Goal: Find specific page/section: Find specific page/section

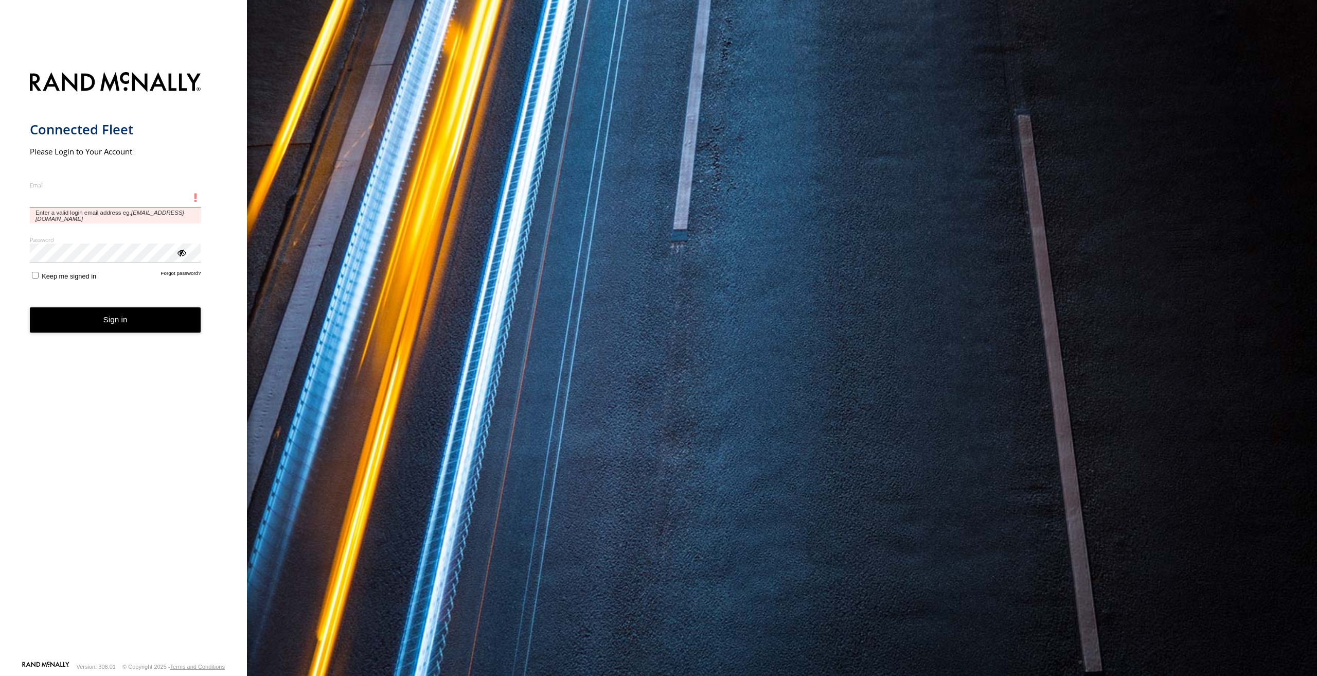
type input "**********"
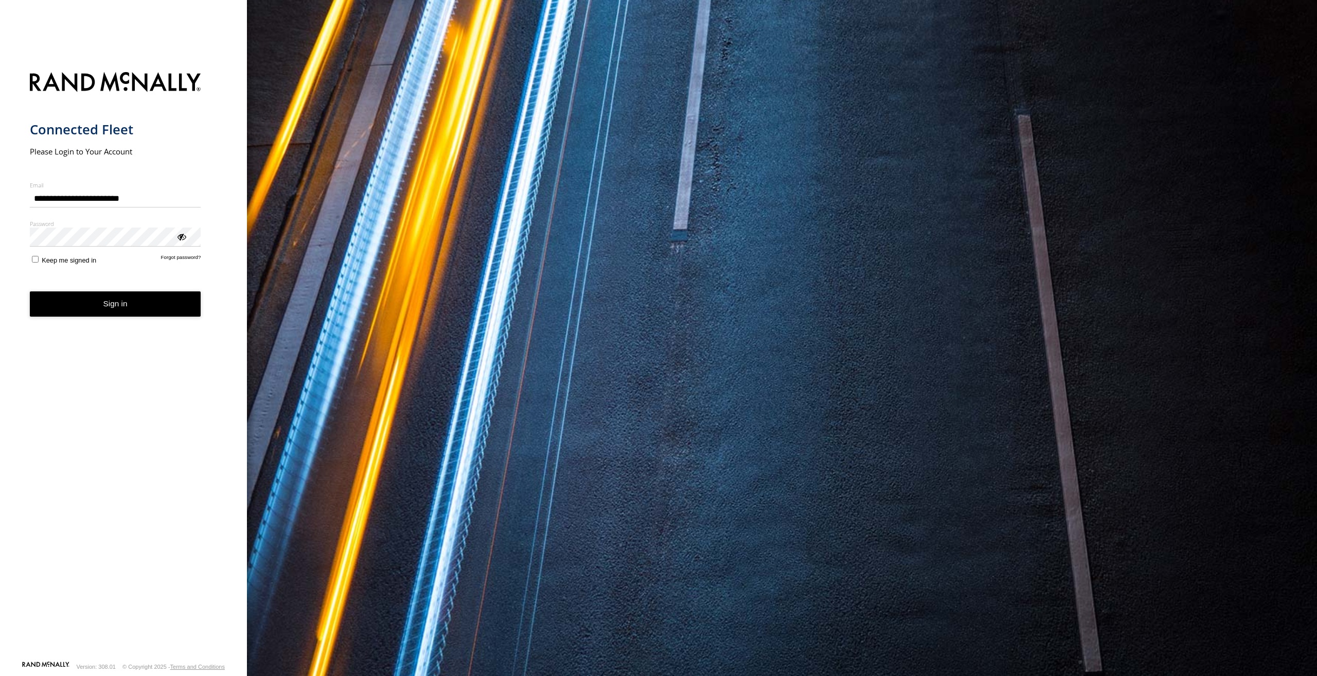
click at [130, 309] on button "Sign in" at bounding box center [115, 303] width 171 height 25
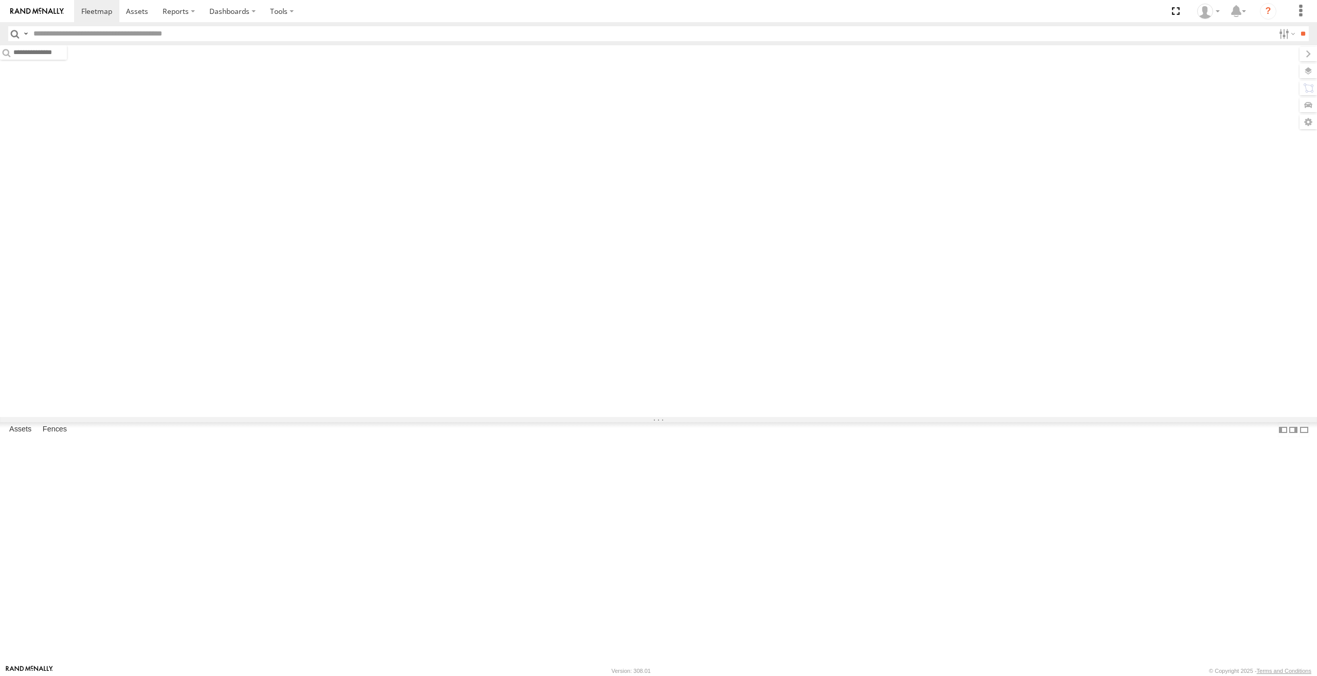
click at [114, 29] on input "text" at bounding box center [651, 33] width 1245 height 15
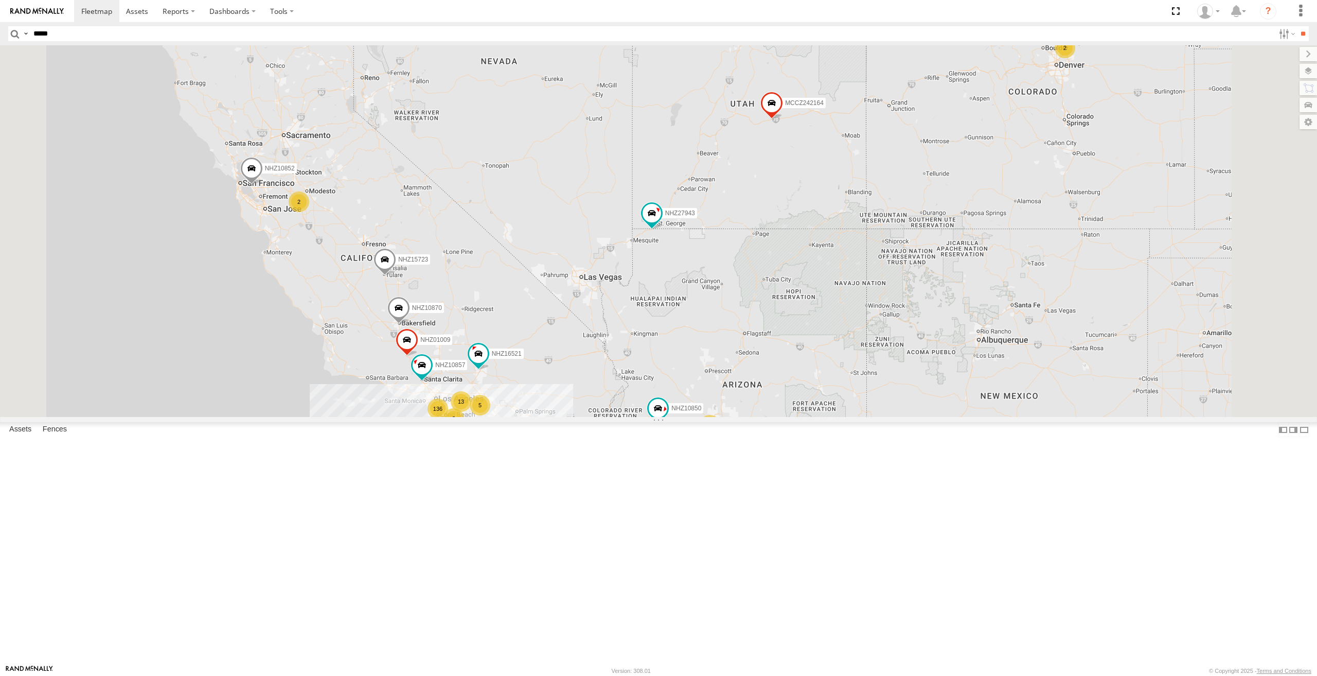
click at [1297, 26] on input "**" at bounding box center [1303, 33] width 12 height 15
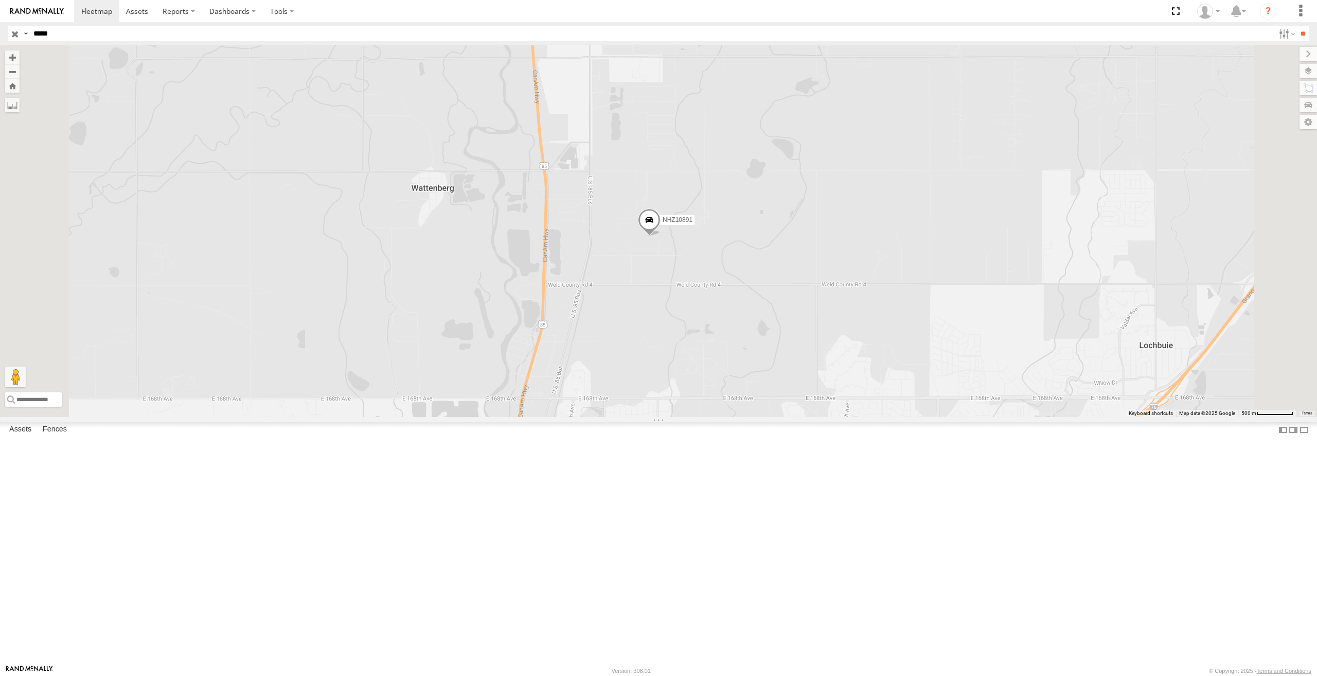
drag, startPoint x: 833, startPoint y: 360, endPoint x: 813, endPoint y: 371, distance: 22.3
click at [813, 371] on div "NHZ10891" at bounding box center [658, 231] width 1317 height 372
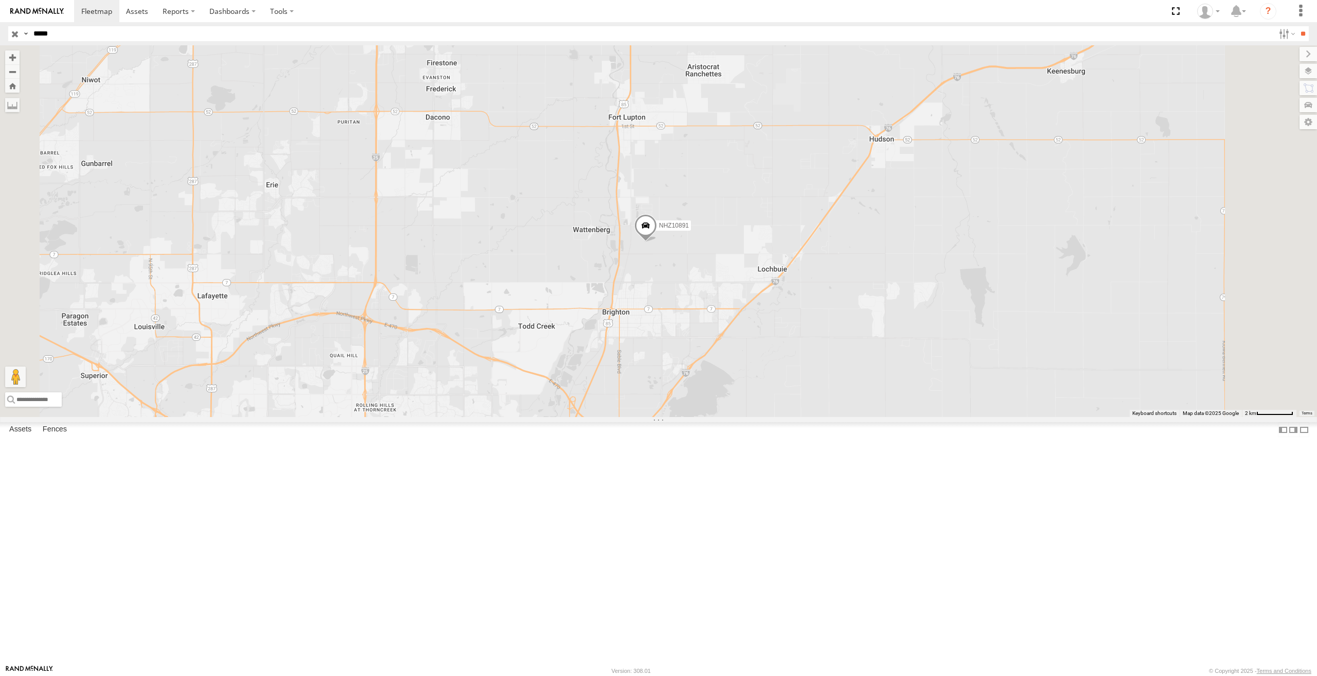
drag, startPoint x: 164, startPoint y: 30, endPoint x: 0, endPoint y: 11, distance: 164.8
click at [0, 16] on body at bounding box center [658, 338] width 1317 height 676
click at [1297, 26] on input "**" at bounding box center [1303, 33] width 12 height 15
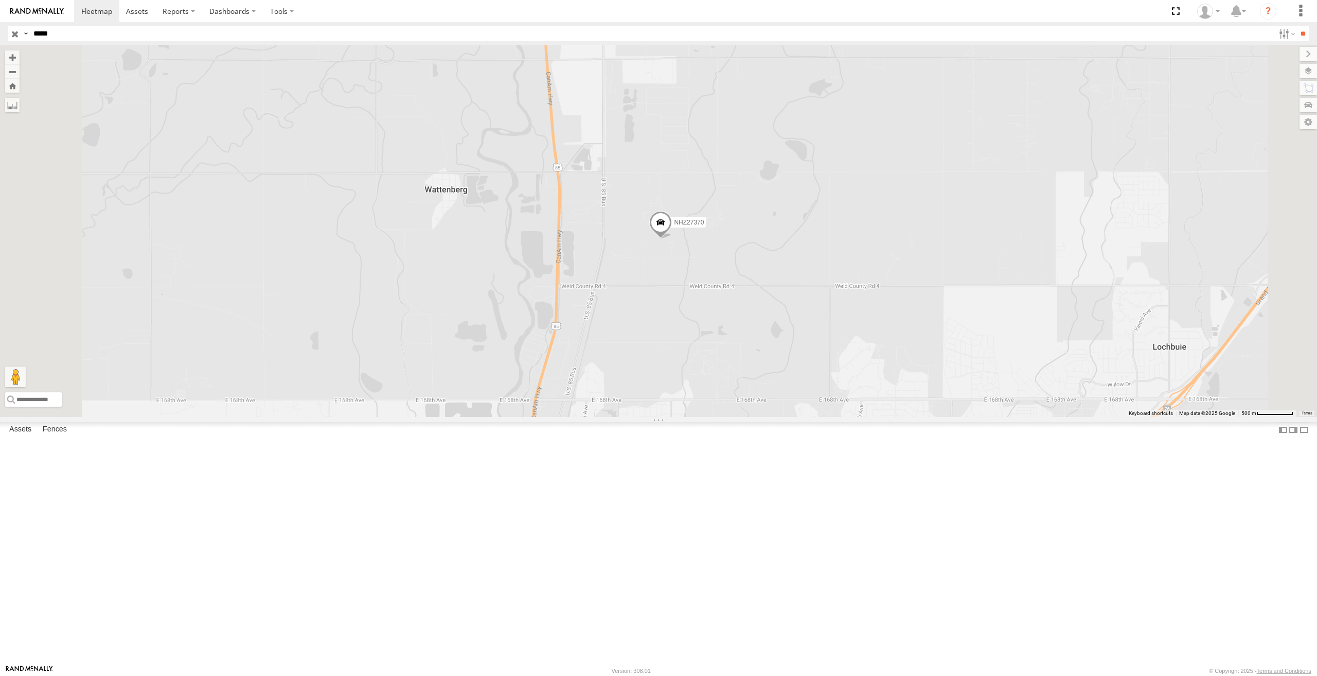
click at [247, 37] on input "*****" at bounding box center [651, 33] width 1245 height 15
type input "*"
type input "*****"
click at [1297, 26] on input "**" at bounding box center [1303, 33] width 12 height 15
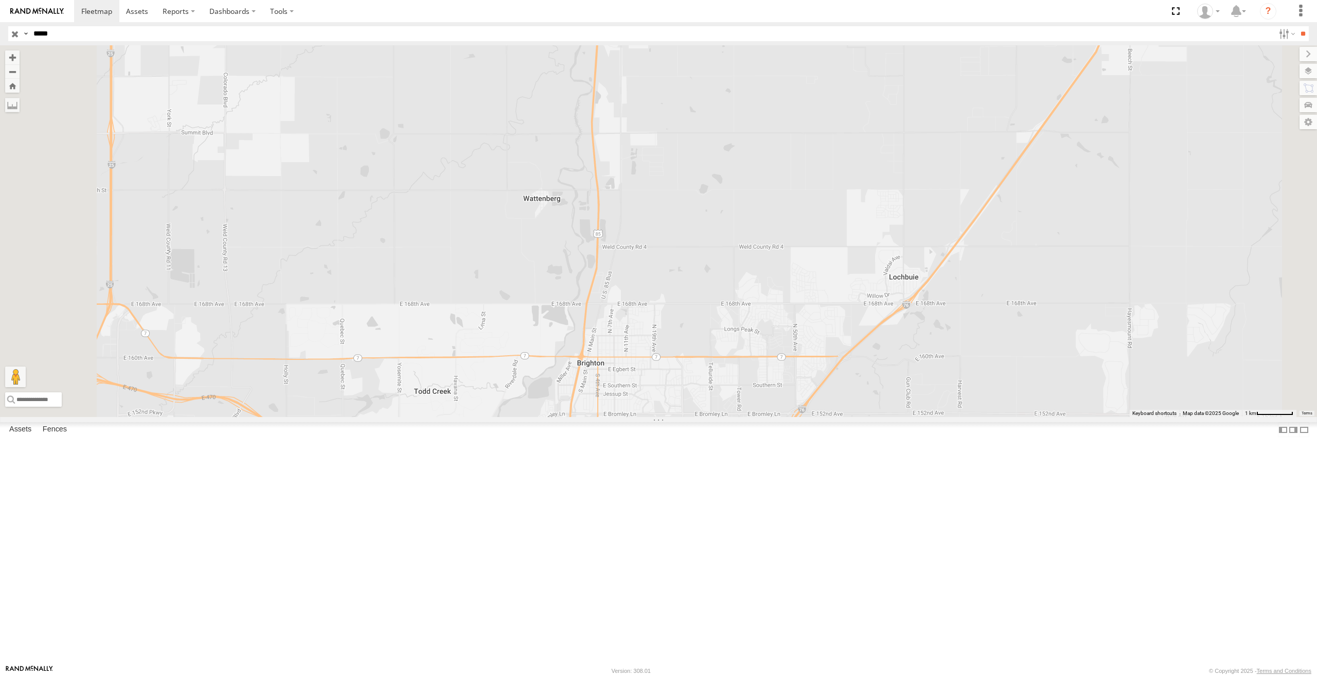
click at [0, 0] on div "Video" at bounding box center [0, 0] width 0 height 0
click at [0, 0] on span at bounding box center [0, 0] width 0 height 0
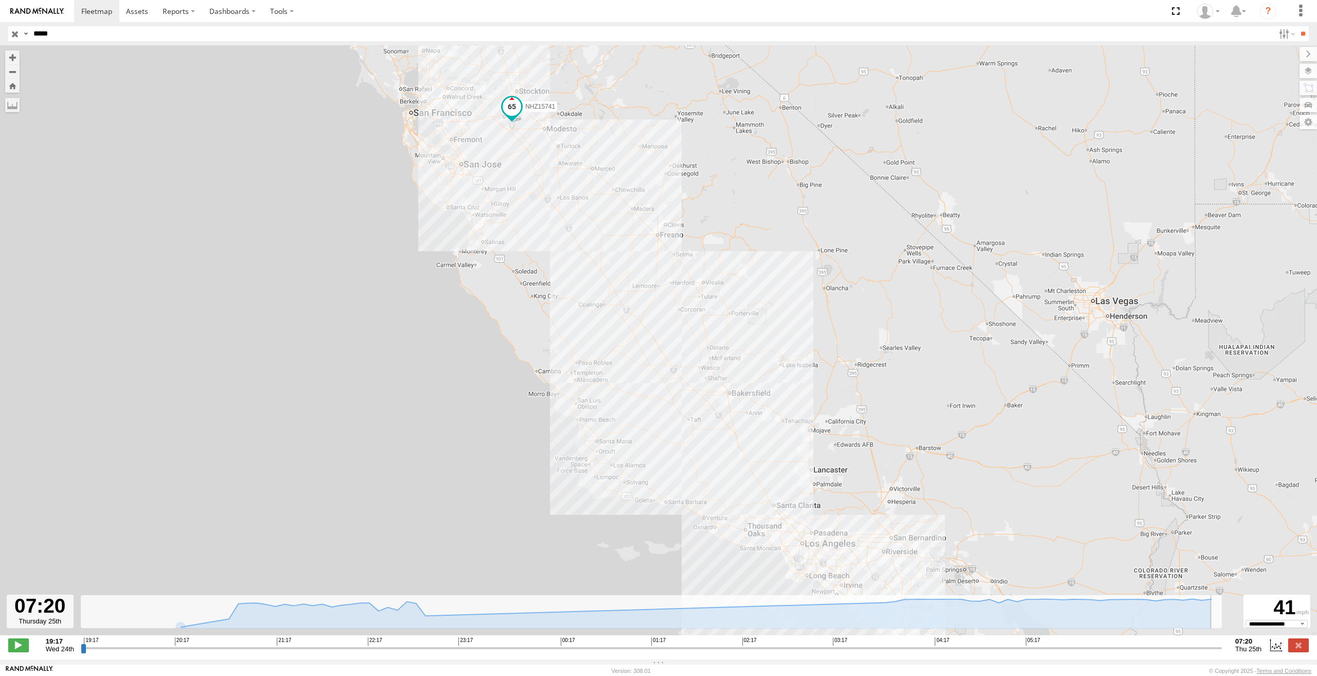
drag, startPoint x: 81, startPoint y: 656, endPoint x: 1223, endPoint y: 661, distance: 1142.5
click at [1222, 653] on input "range" at bounding box center [651, 648] width 1141 height 10
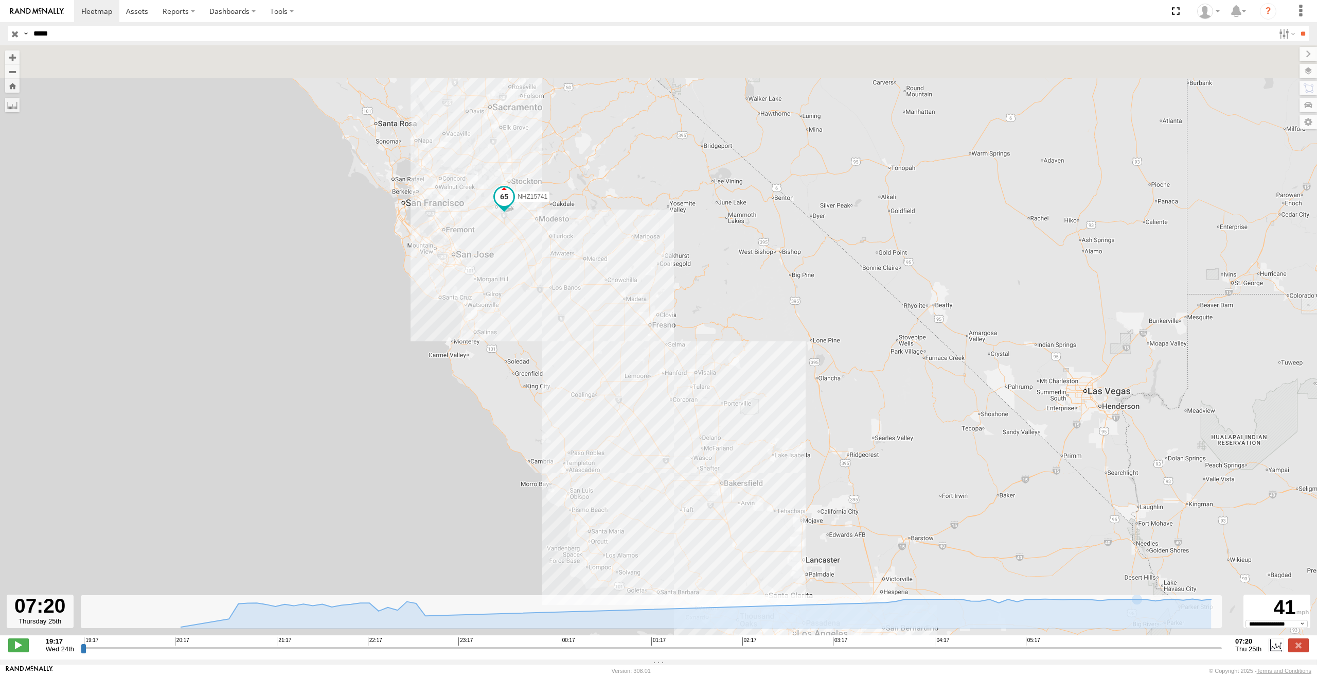
drag, startPoint x: 416, startPoint y: 228, endPoint x: 409, endPoint y: 323, distance: 95.0
click at [409, 323] on div "NHZ15741" at bounding box center [658, 345] width 1317 height 601
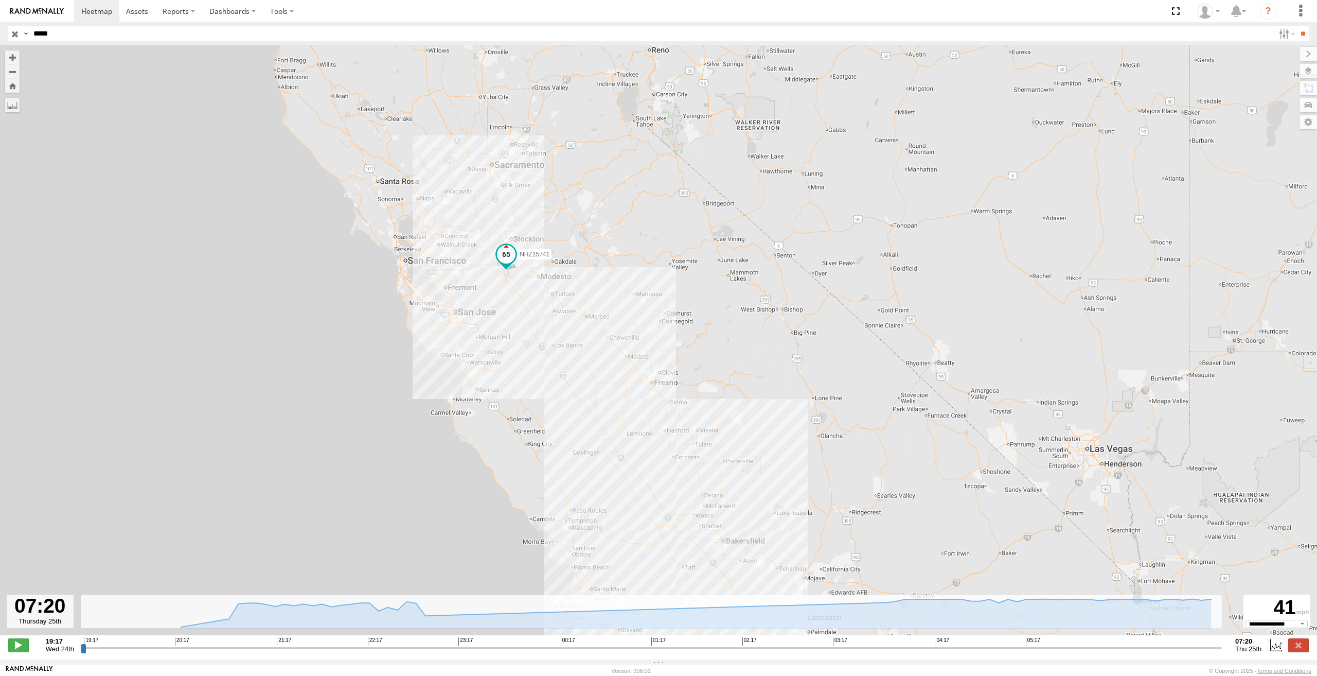
drag, startPoint x: 360, startPoint y: 225, endPoint x: 364, endPoint y: 286, distance: 60.8
click at [364, 286] on div "NHZ15741" at bounding box center [658, 345] width 1317 height 601
click at [1223, 653] on div "19:17 Wed 24th Created with Highcharts 6.0.7 [DOMAIN_NAME] 19:17 20:17 21:17 22…" at bounding box center [658, 644] width 1301 height 15
type input "**********"
drag, startPoint x: 1222, startPoint y: 655, endPoint x: 1250, endPoint y: 650, distance: 28.3
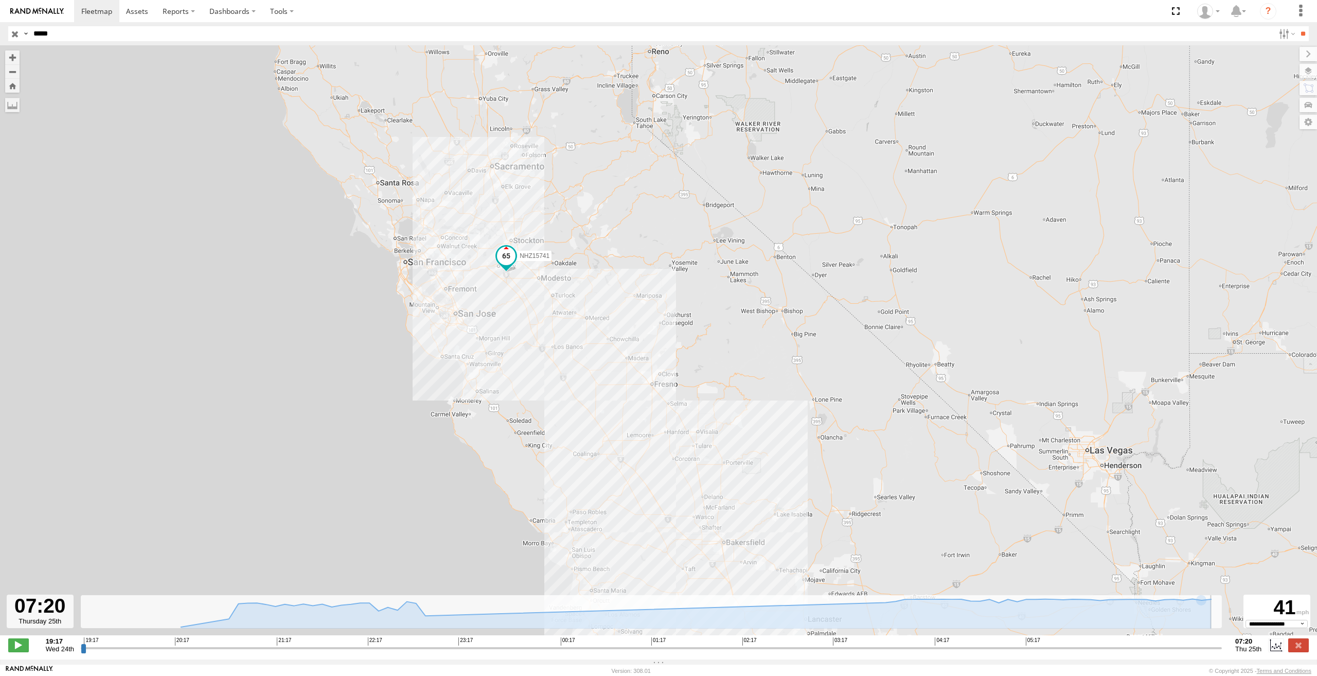
click at [1222, 650] on input "range" at bounding box center [651, 648] width 1141 height 10
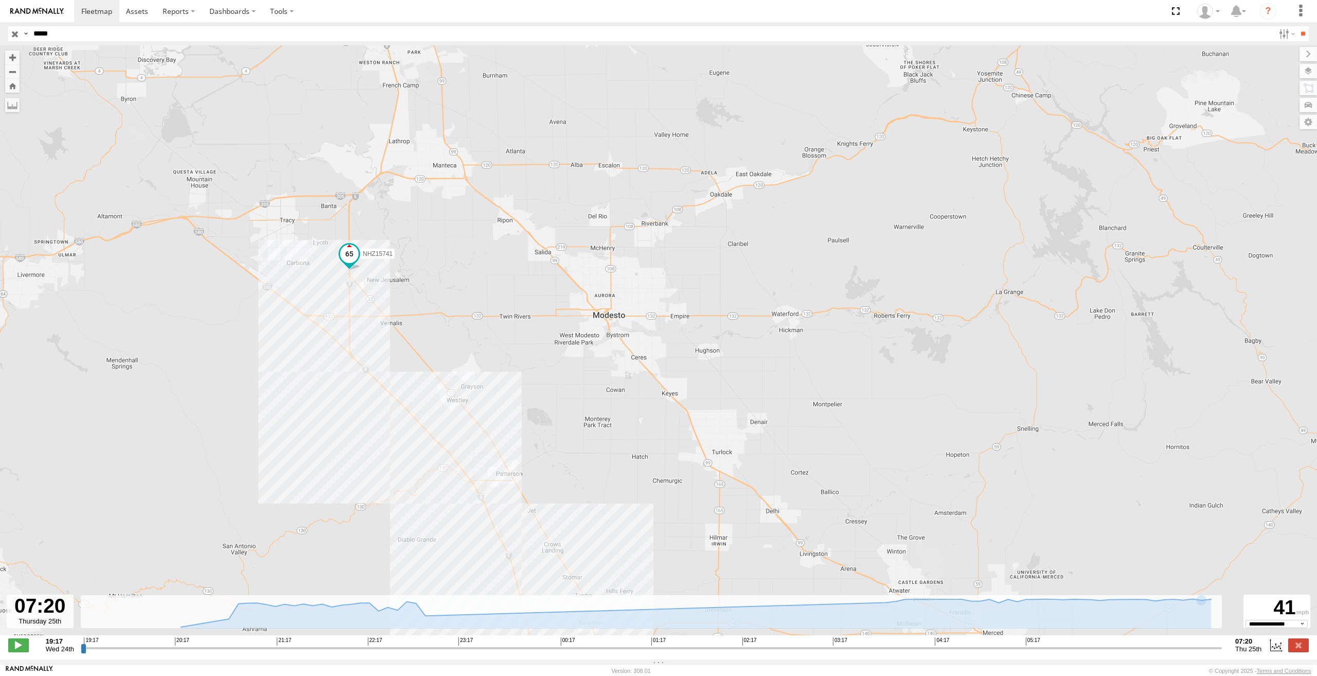
click at [9, 36] on input "button" at bounding box center [14, 33] width 13 height 15
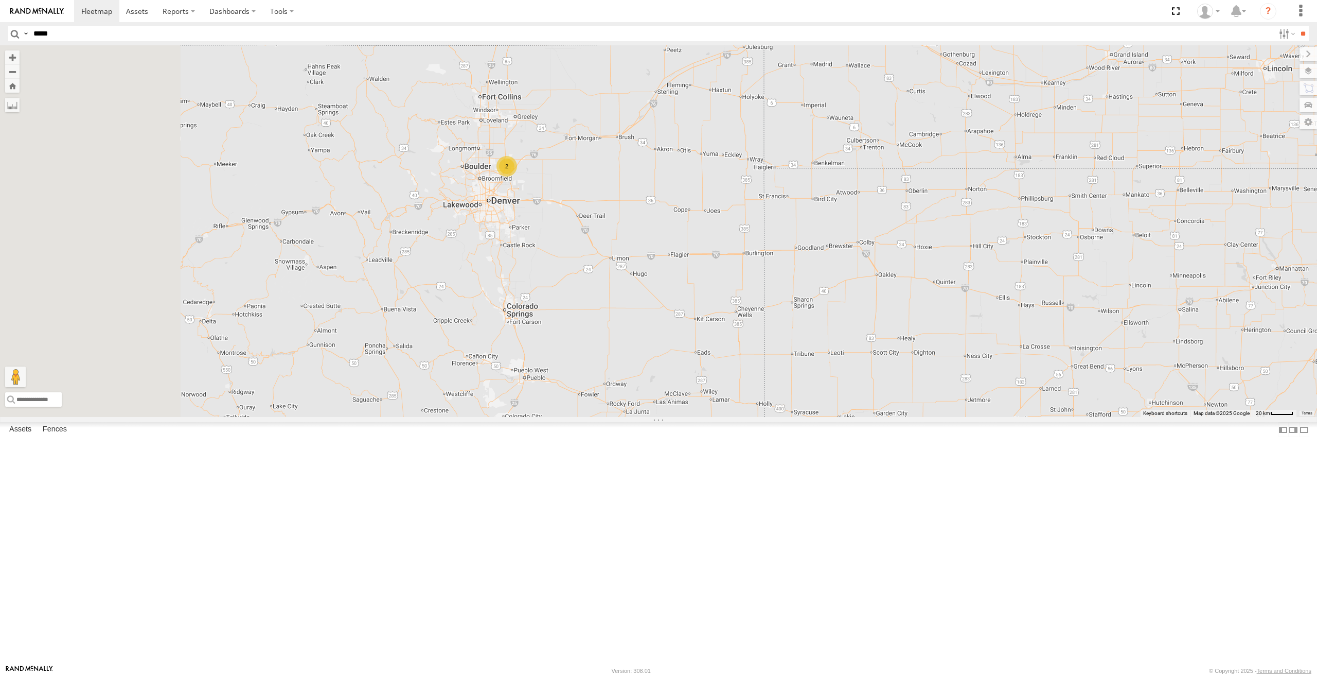
drag, startPoint x: 496, startPoint y: 290, endPoint x: 881, endPoint y: 290, distance: 385.0
click at [868, 289] on div "2" at bounding box center [658, 231] width 1317 height 372
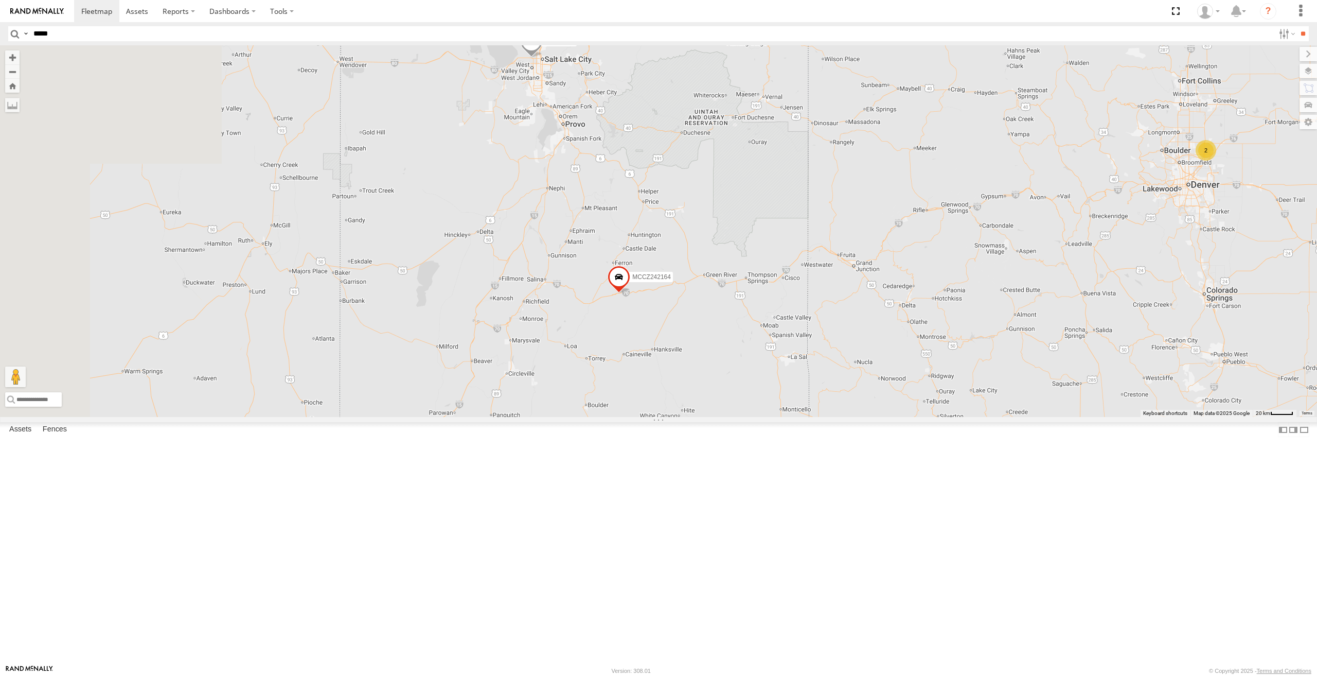
drag, startPoint x: 724, startPoint y: 307, endPoint x: 788, endPoint y: 298, distance: 65.5
click at [788, 298] on div "2 NHZ27943 NHZ10845 MCCZ242164" at bounding box center [658, 231] width 1317 height 372
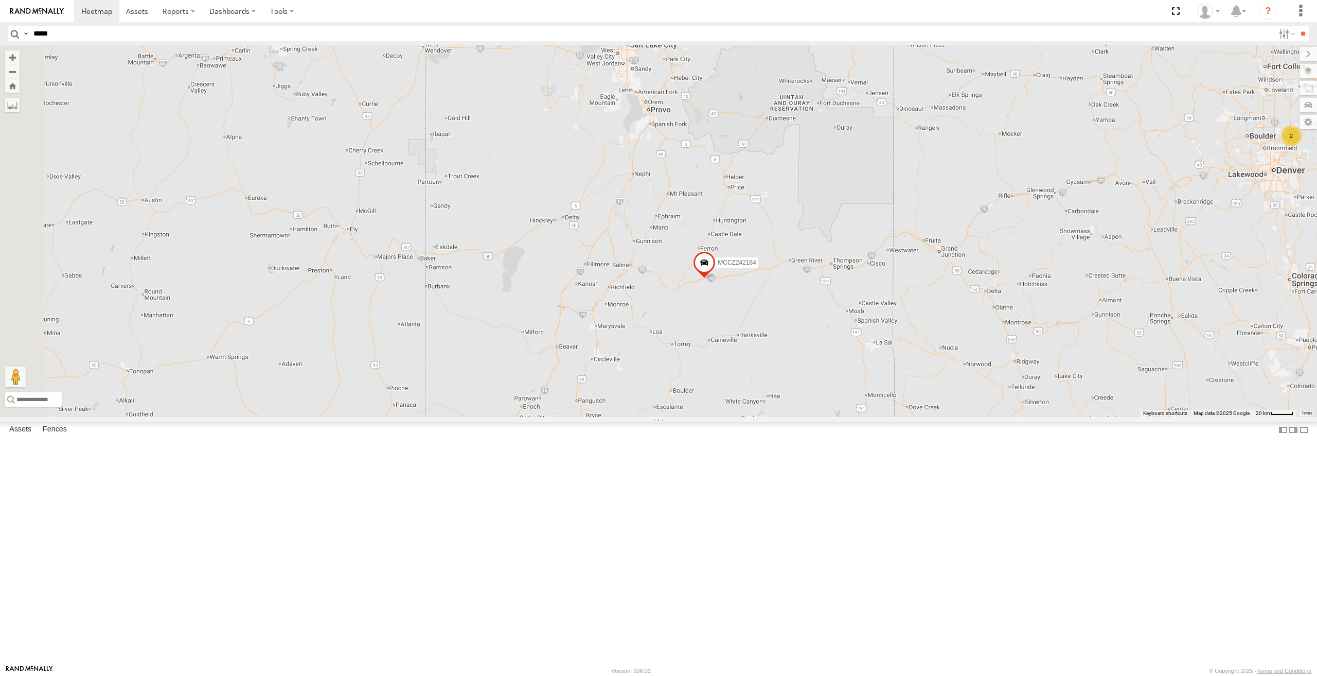
drag, startPoint x: 555, startPoint y: 272, endPoint x: 870, endPoint y: 274, distance: 315.0
click at [856, 273] on div "2 NHZ27943 NHZ10845 MCCZ242164" at bounding box center [658, 231] width 1317 height 372
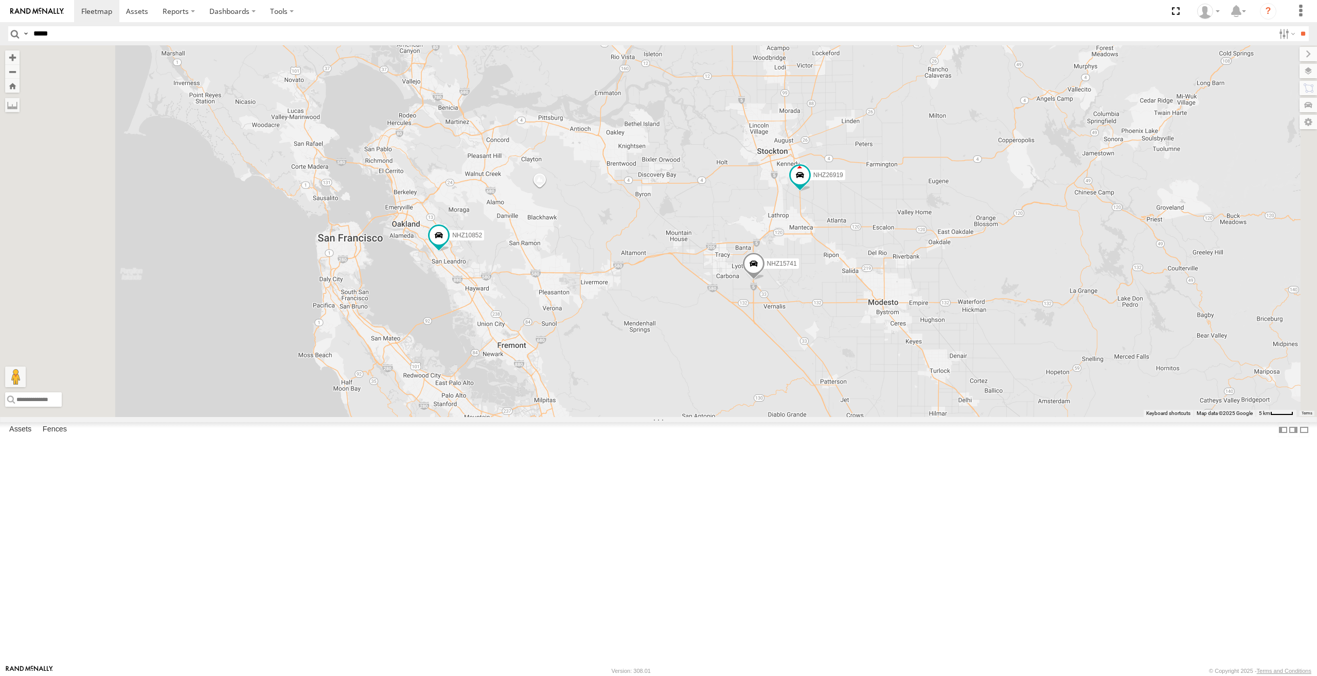
click at [765, 280] on span at bounding box center [754, 266] width 23 height 28
click at [448, 244] on span at bounding box center [439, 235] width 19 height 19
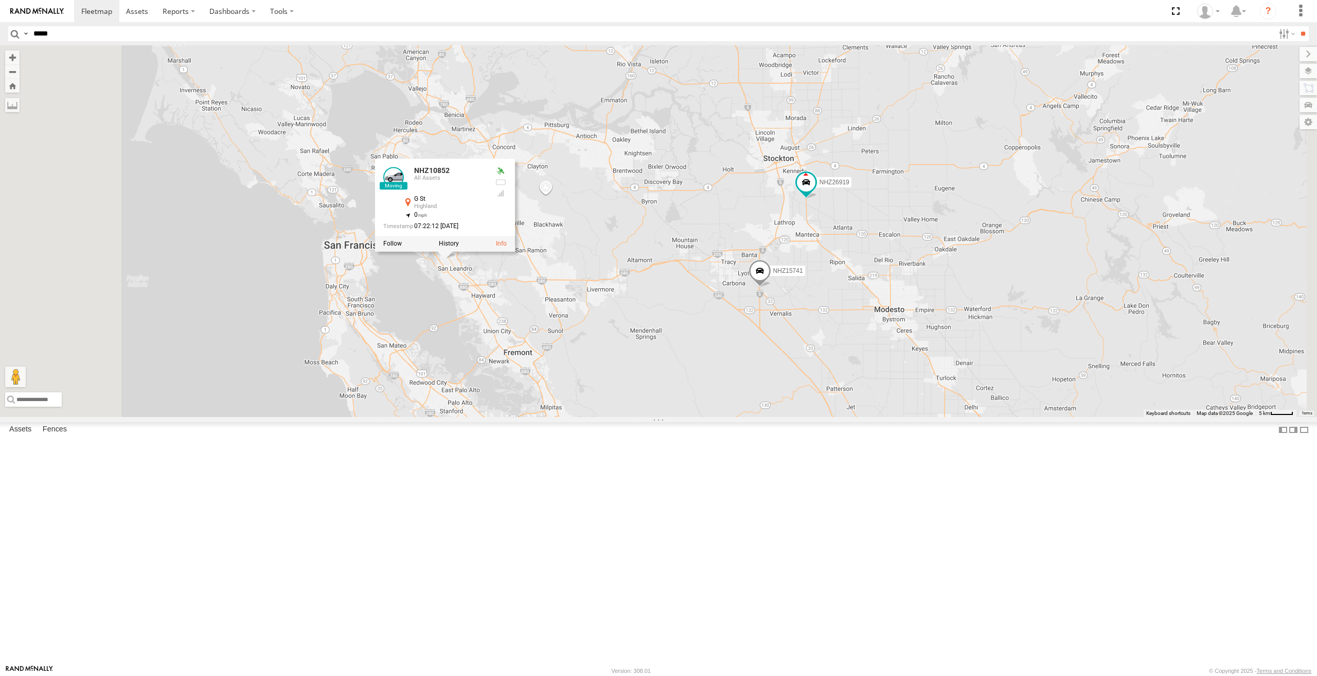
drag, startPoint x: 700, startPoint y: 409, endPoint x: 707, endPoint y: 416, distance: 10.2
click at [707, 416] on div "NHZ27943 NHZ10845 MCCZ242164 NHZ10870 NHZ15723 NHZ16521 NHZ10850 NHZ10852 NHZ01…" at bounding box center [658, 231] width 1317 height 372
click at [705, 340] on div "NHZ27943 NHZ10845 MCCZ242164 NHZ10870 NHZ15723 NHZ16521 NHZ10850 NHZ10852 NHZ01…" at bounding box center [658, 231] width 1317 height 372
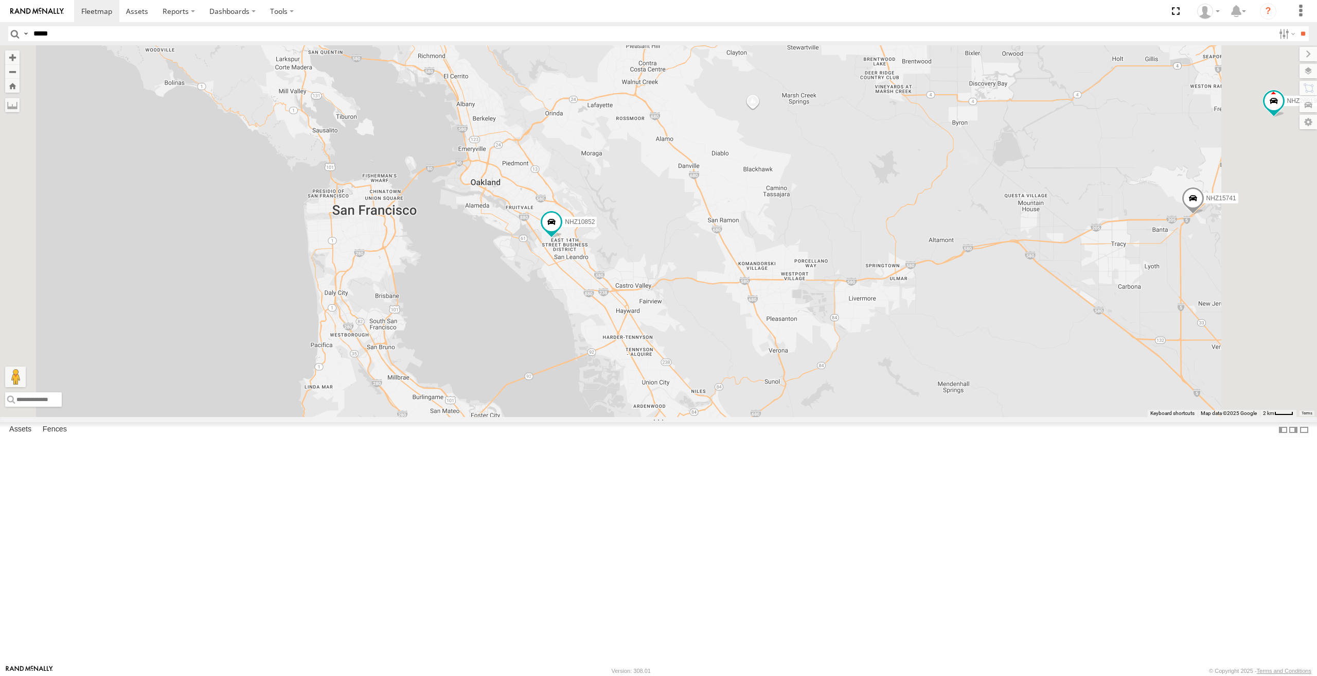
drag, startPoint x: 817, startPoint y: 319, endPoint x: 610, endPoint y: 320, distance: 207.4
click at [669, 335] on div "NHZ27943 NHZ10845 MCCZ242164 NHZ10870 NHZ15723 NHZ16521 NHZ10850 NHZ10852 NHZ01…" at bounding box center [658, 231] width 1317 height 372
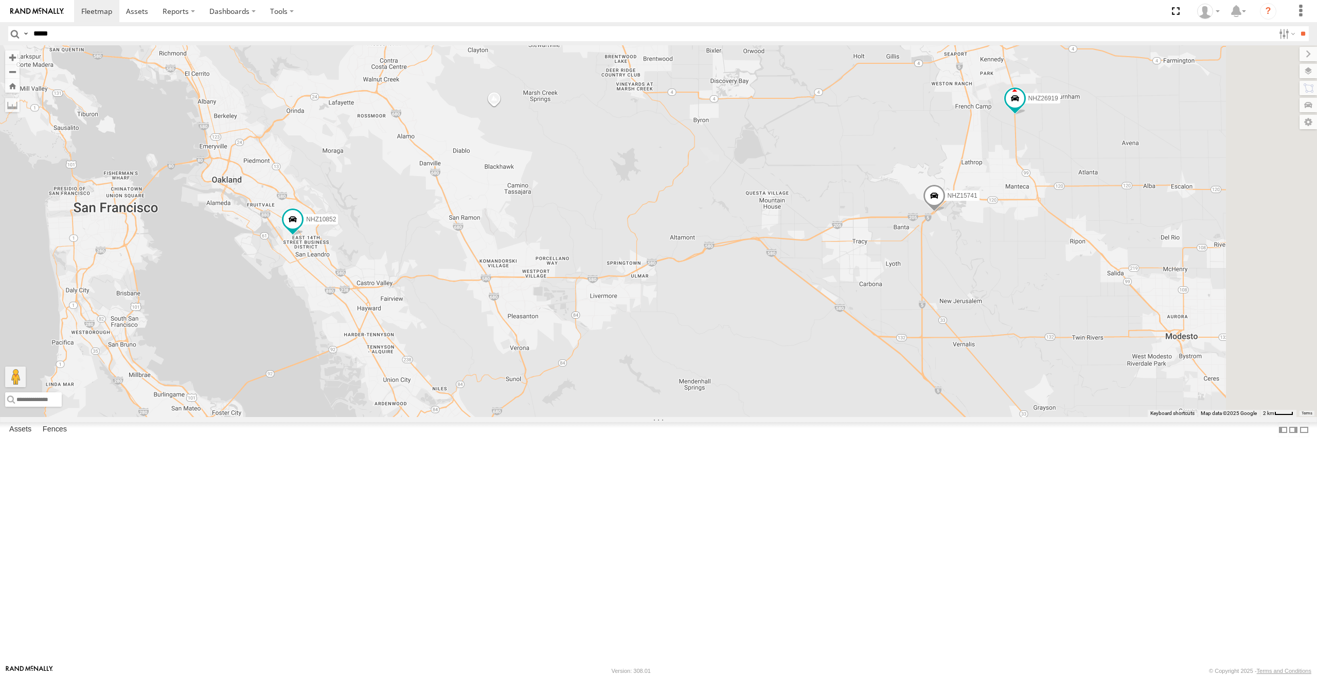
drag, startPoint x: 860, startPoint y: 344, endPoint x: 698, endPoint y: 348, distance: 162.2
click at [706, 353] on div "NHZ27943 NHZ10845 MCCZ242164 NHZ10870 NHZ15723 NHZ16521 NHZ10850 NHZ10852 NHZ01…" at bounding box center [658, 231] width 1317 height 372
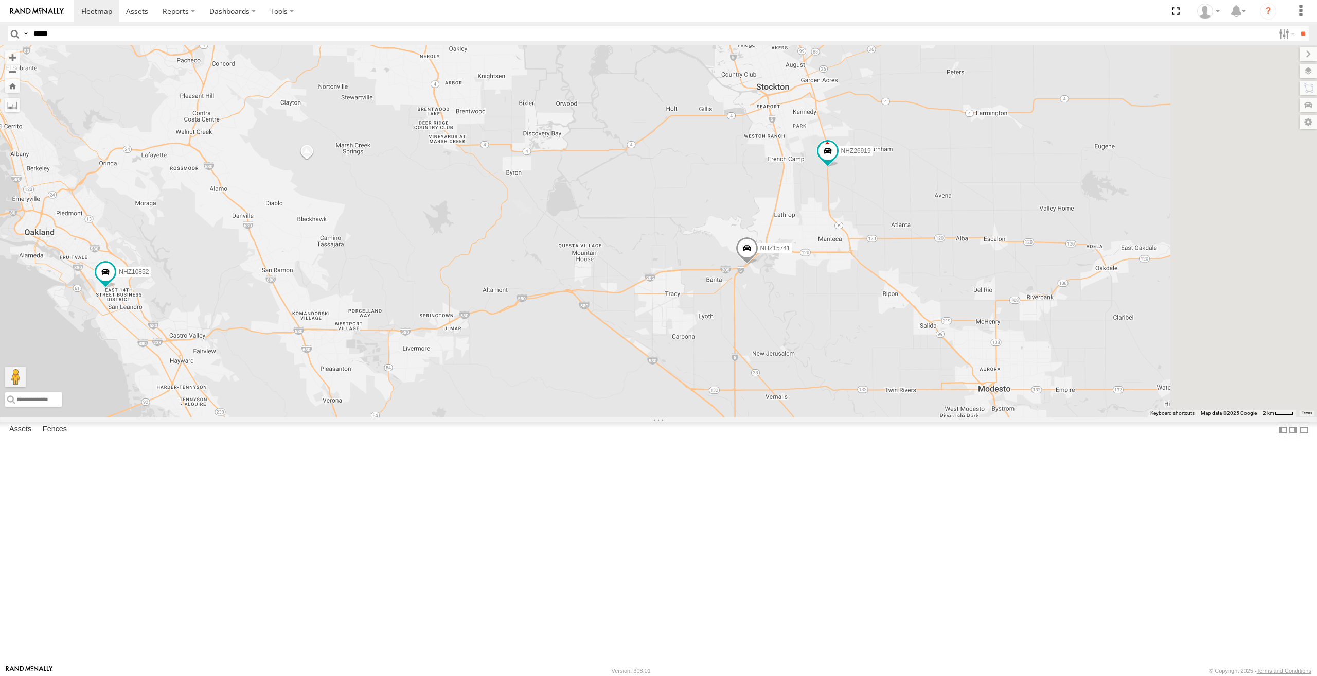
drag, startPoint x: 996, startPoint y: 241, endPoint x: 908, endPoint y: 313, distance: 113.8
click at [909, 313] on div "NHZ27943 NHZ10845 MCCZ242164 NHZ10870 NHZ15723 NHZ16521 NHZ10850 NHZ10852 NHZ01…" at bounding box center [658, 231] width 1317 height 372
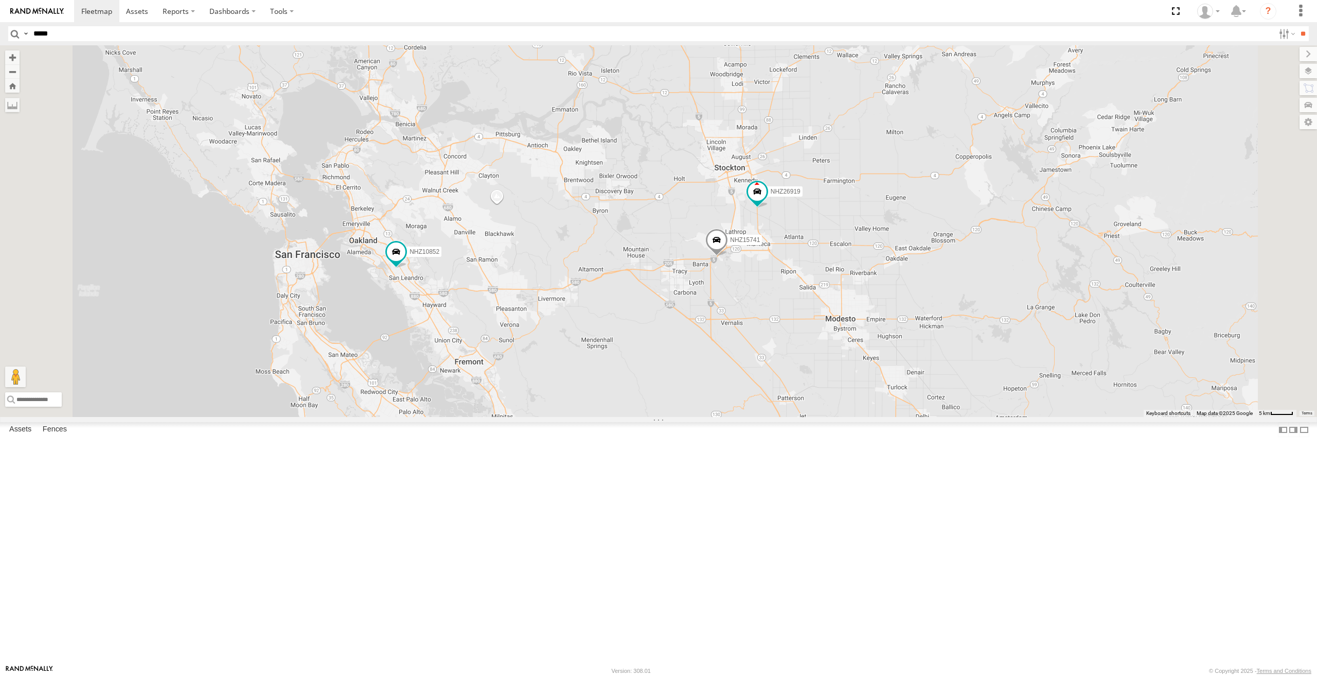
drag, startPoint x: 937, startPoint y: 256, endPoint x: 894, endPoint y: 284, distance: 51.0
click at [894, 284] on div "NHZ27943 NHZ10845 MCCZ242164 NHZ10870 NHZ15723 NHZ16521 NHZ10850 NHZ10852 NHZ01…" at bounding box center [658, 231] width 1317 height 372
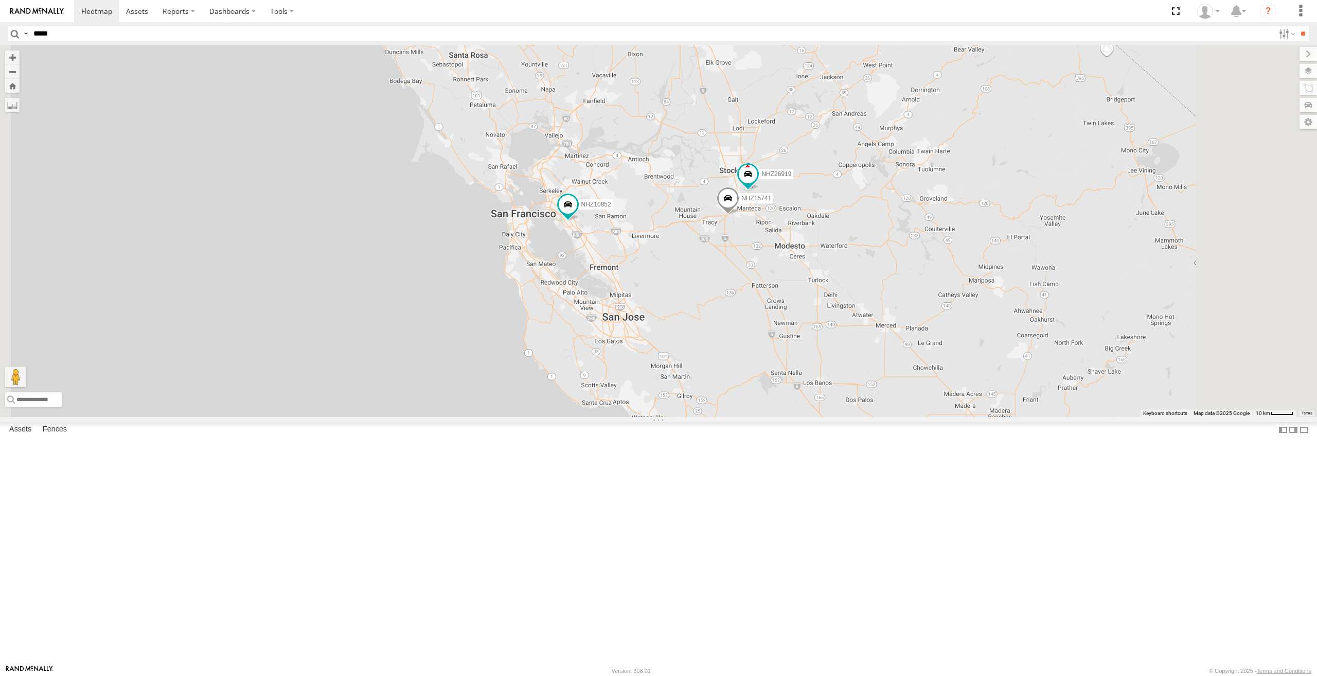
drag, startPoint x: 887, startPoint y: 229, endPoint x: 878, endPoint y: 250, distance: 22.8
click at [878, 250] on div "NHZ27943 NHZ10845 MCCZ242164 NHZ10870 NHZ15723 NHZ16521 NHZ10850 NHZ10852 NHZ01…" at bounding box center [658, 231] width 1317 height 372
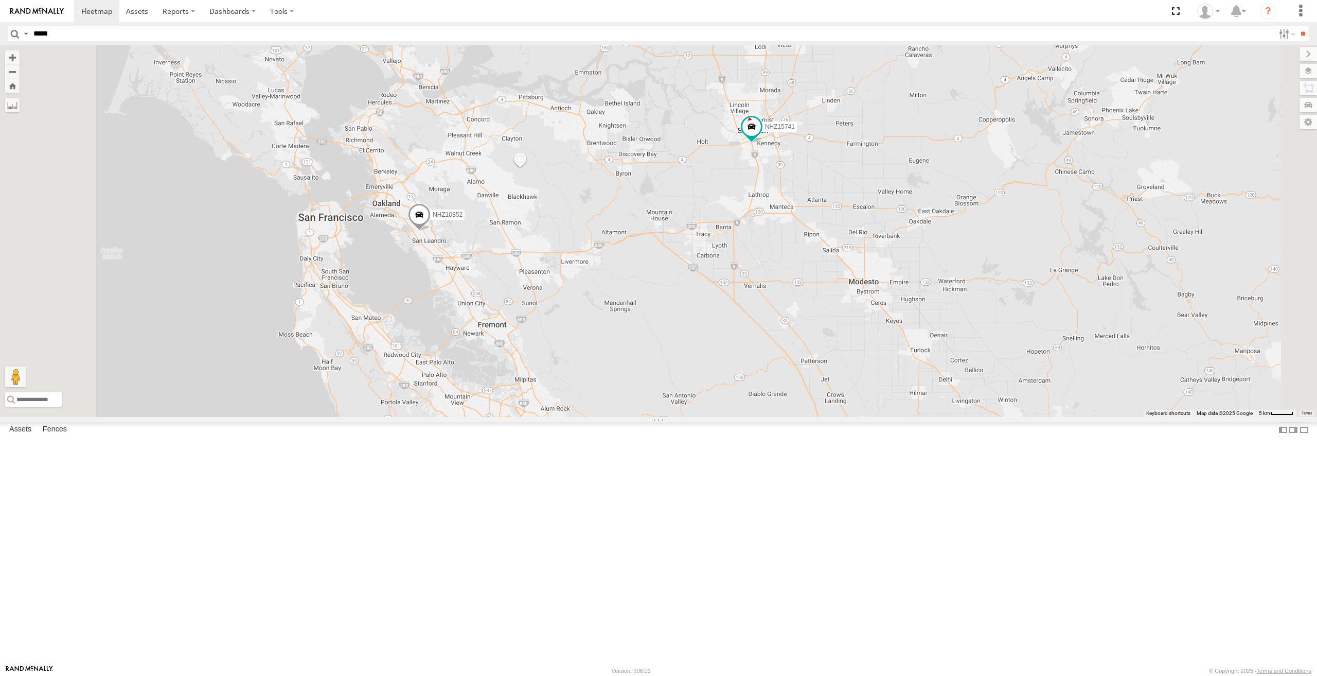
click at [165, 35] on input "*****" at bounding box center [651, 33] width 1245 height 15
type input "*****"
click at [1297, 26] on input "**" at bounding box center [1303, 33] width 12 height 15
click at [0, 0] on span at bounding box center [0, 0] width 0 height 0
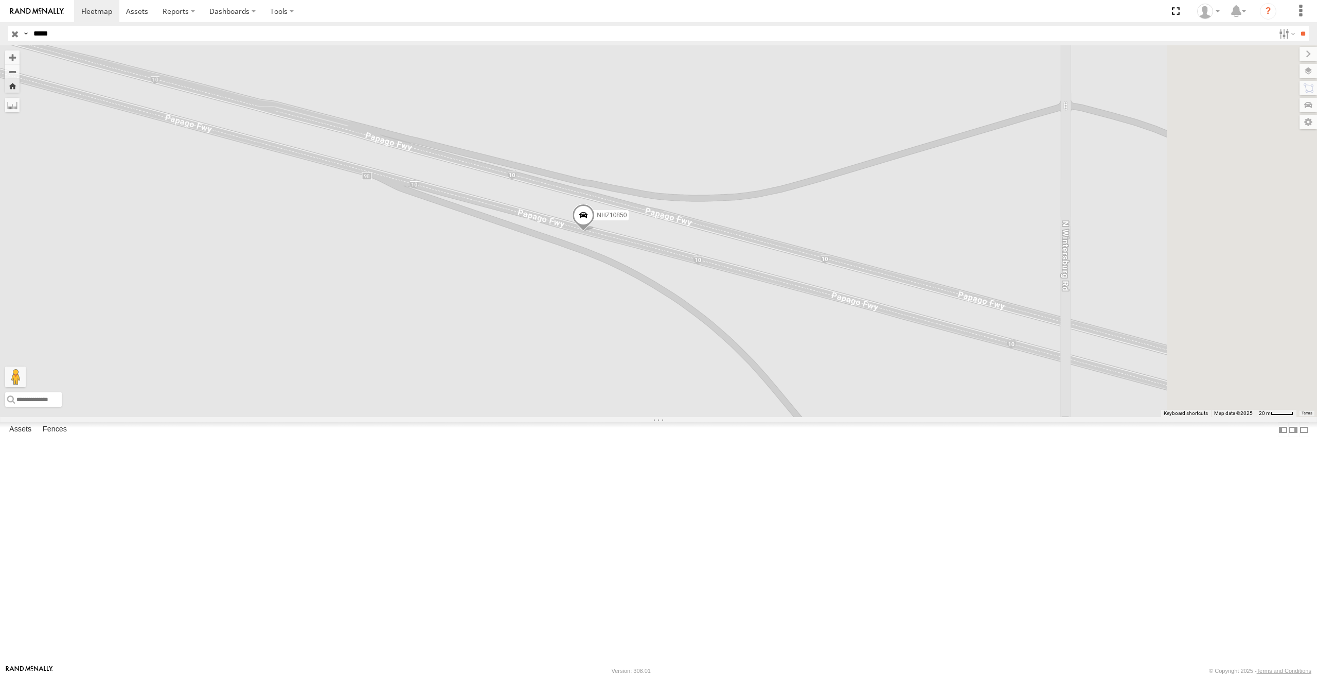
drag, startPoint x: 871, startPoint y: 362, endPoint x: 786, endPoint y: 362, distance: 84.4
click at [786, 362] on div "NHZ10850" at bounding box center [658, 231] width 1317 height 372
click at [586, 232] on span at bounding box center [575, 218] width 23 height 28
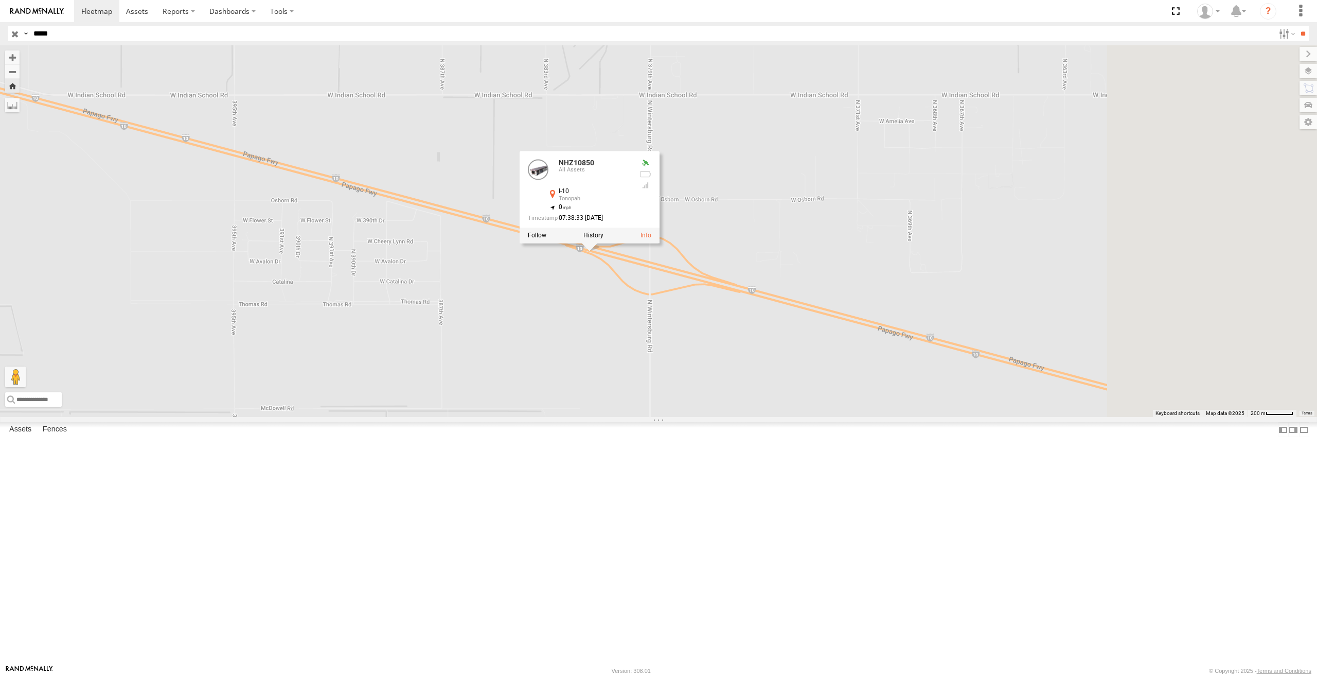
drag, startPoint x: 1000, startPoint y: 431, endPoint x: 815, endPoint y: 413, distance: 186.1
click at [817, 413] on div "NHZ10850 NHZ10850 All Assets I-10 Tonopah 33.48287 , -112.87275 0 07:38:33 [DAT…" at bounding box center [658, 231] width 1317 height 372
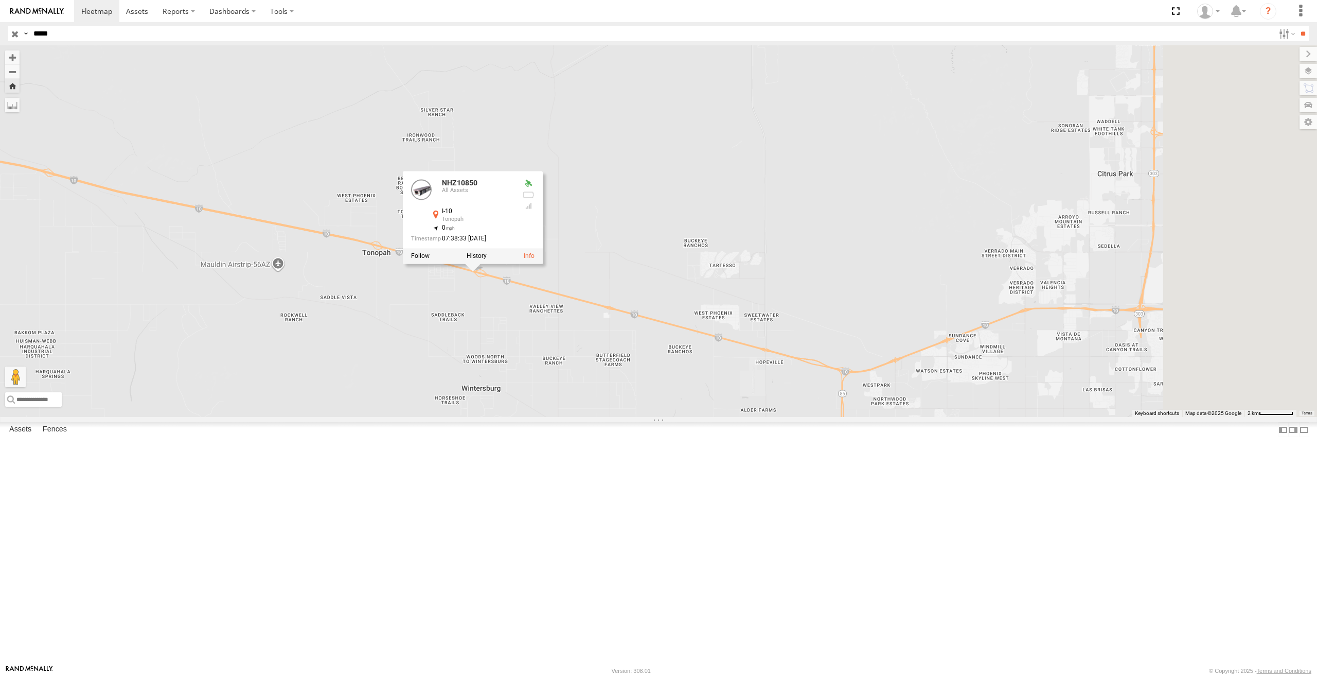
drag, startPoint x: 954, startPoint y: 425, endPoint x: 790, endPoint y: 415, distance: 164.5
click at [790, 415] on div "NHZ10850 NHZ10850 All Assets I-10 Tonopah 33.48287 , -112.87275 0 07:38:33 [DAT…" at bounding box center [658, 231] width 1317 height 372
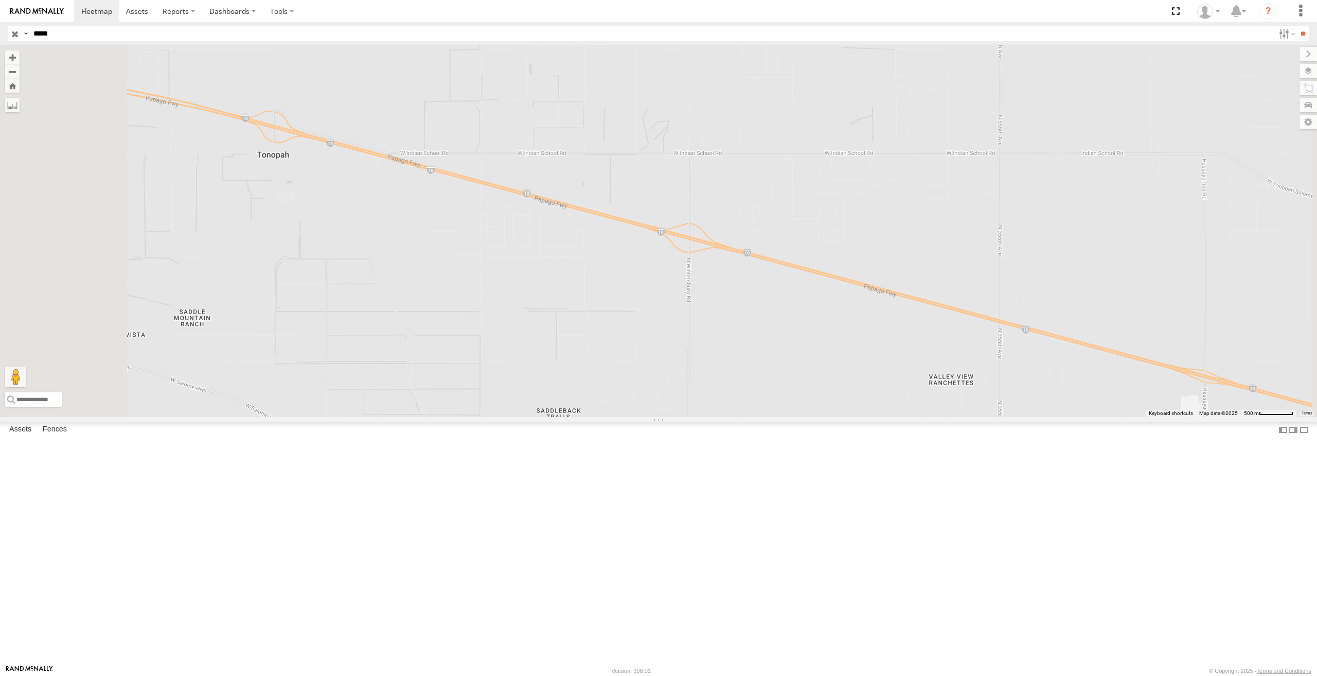
drag, startPoint x: 849, startPoint y: 287, endPoint x: 767, endPoint y: 290, distance: 81.9
click at [767, 290] on div at bounding box center [658, 231] width 1317 height 372
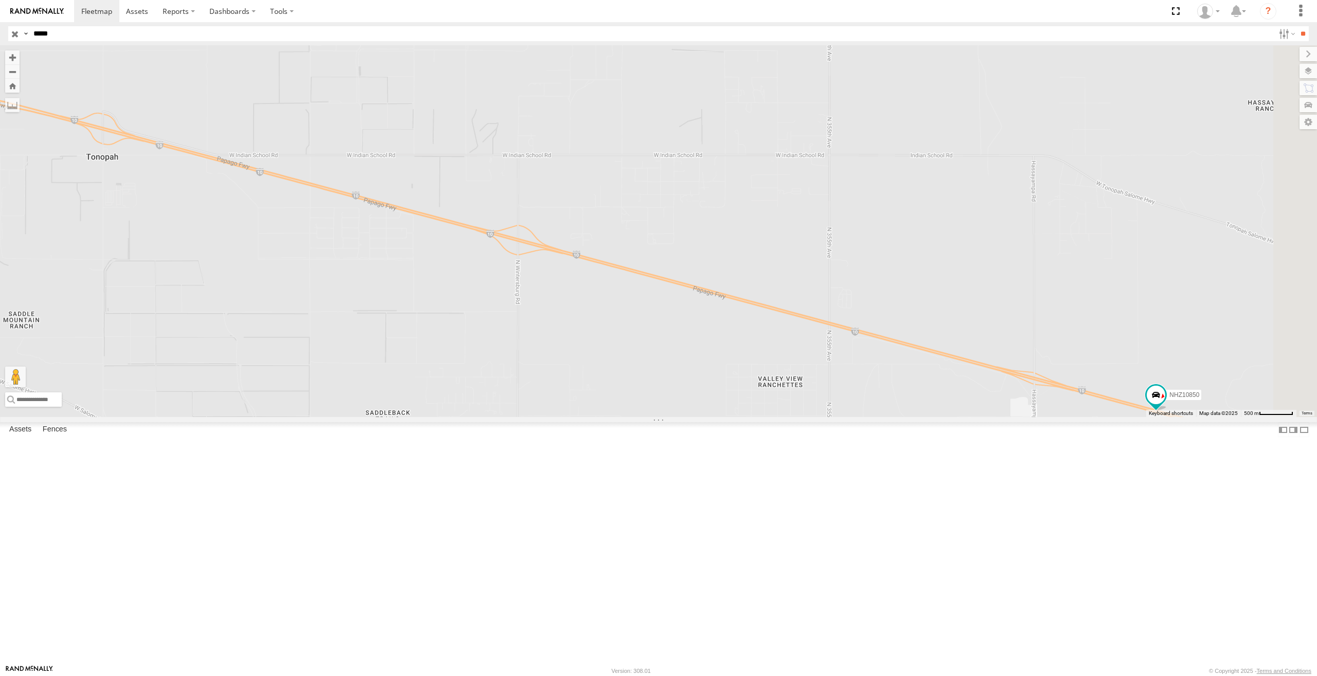
click at [13, 31] on input "button" at bounding box center [14, 33] width 13 height 15
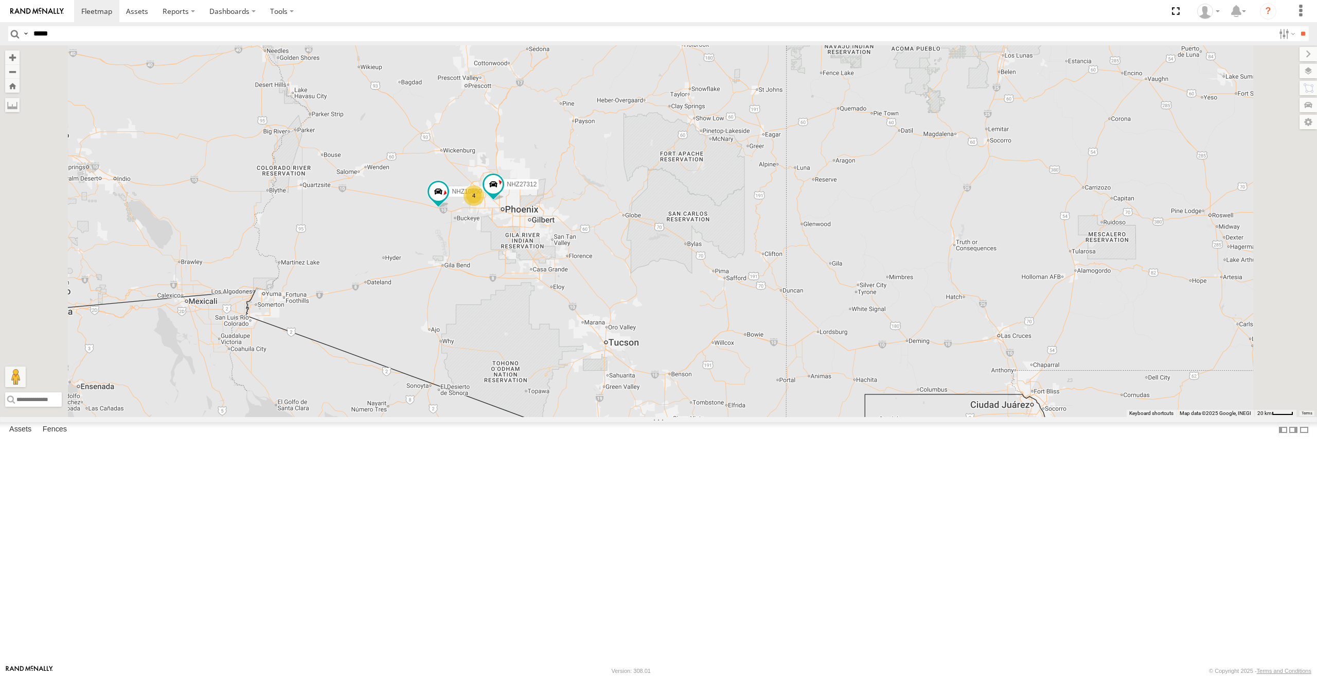
drag, startPoint x: 509, startPoint y: 206, endPoint x: 509, endPoint y: 269, distance: 63.3
click at [509, 269] on div "NHZ10850 NHZ27312 4" at bounding box center [658, 231] width 1317 height 372
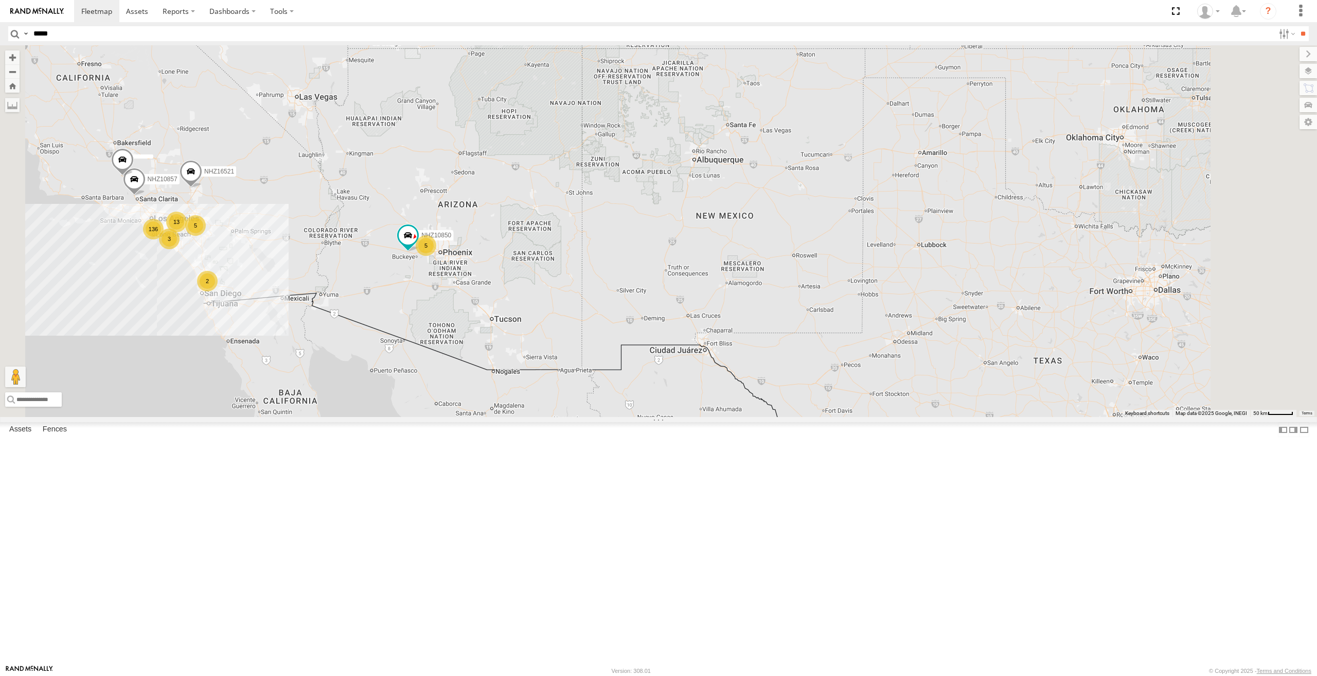
drag, startPoint x: 513, startPoint y: 245, endPoint x: 513, endPoint y: 318, distance: 72.6
click at [513, 318] on div "NHZ10850 136 3 13 5 2 5 NHZ16521 NHZ27943 NHZ10857" at bounding box center [658, 231] width 1317 height 372
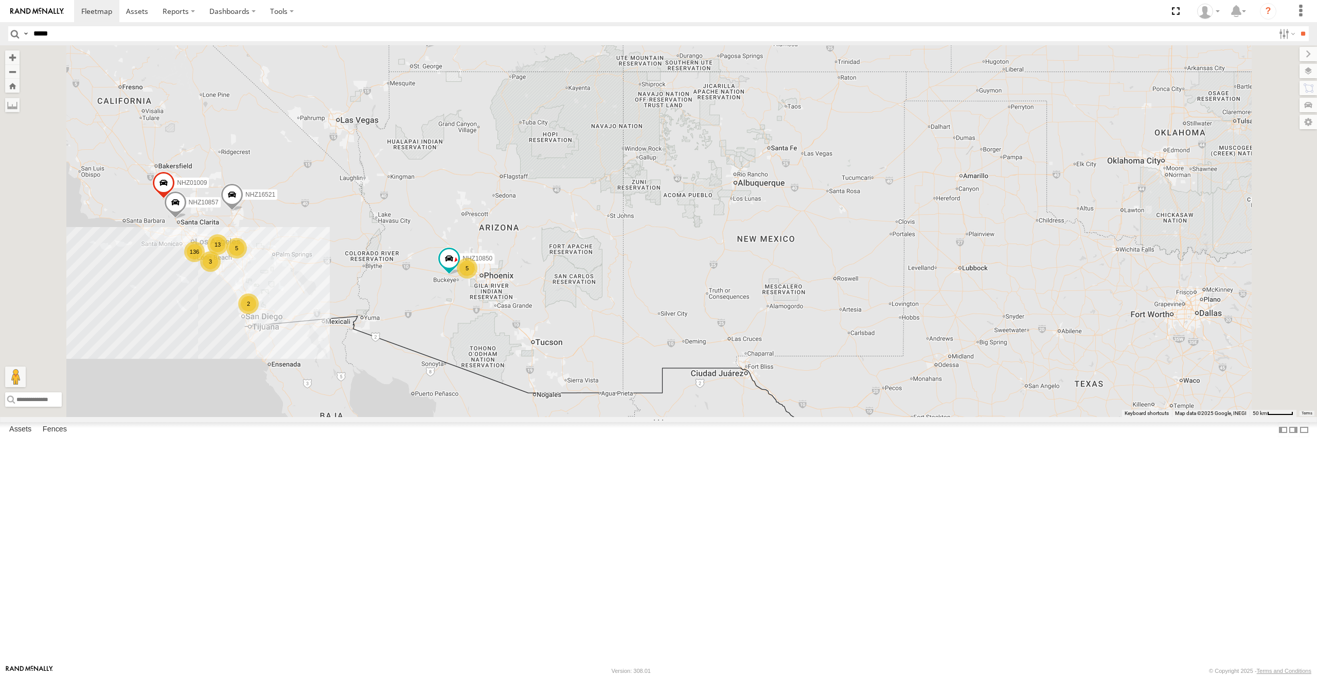
drag, startPoint x: 469, startPoint y: 319, endPoint x: 552, endPoint y: 316, distance: 82.9
click at [552, 316] on div "NHZ10850 136 3 13 5 2 5 NHZ01009 NHZ16521 NHZ27943 NHZ10857 MCCZ242164" at bounding box center [658, 231] width 1317 height 372
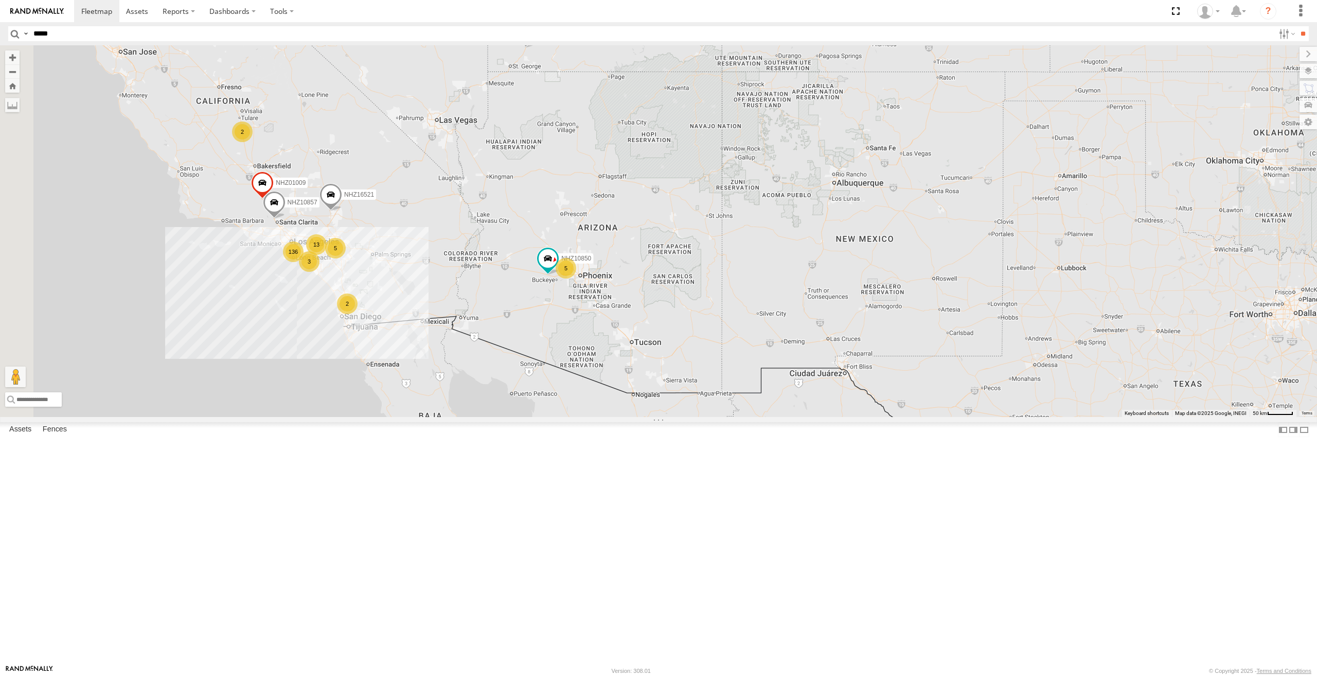
drag, startPoint x: 417, startPoint y: 276, endPoint x: 477, endPoint y: 278, distance: 59.2
click at [477, 278] on div "NHZ10850 136 3 13 5 2 5 NHZ01009 NHZ16521 NHZ27943 NHZ10857 MCCZ242164 2" at bounding box center [658, 231] width 1317 height 372
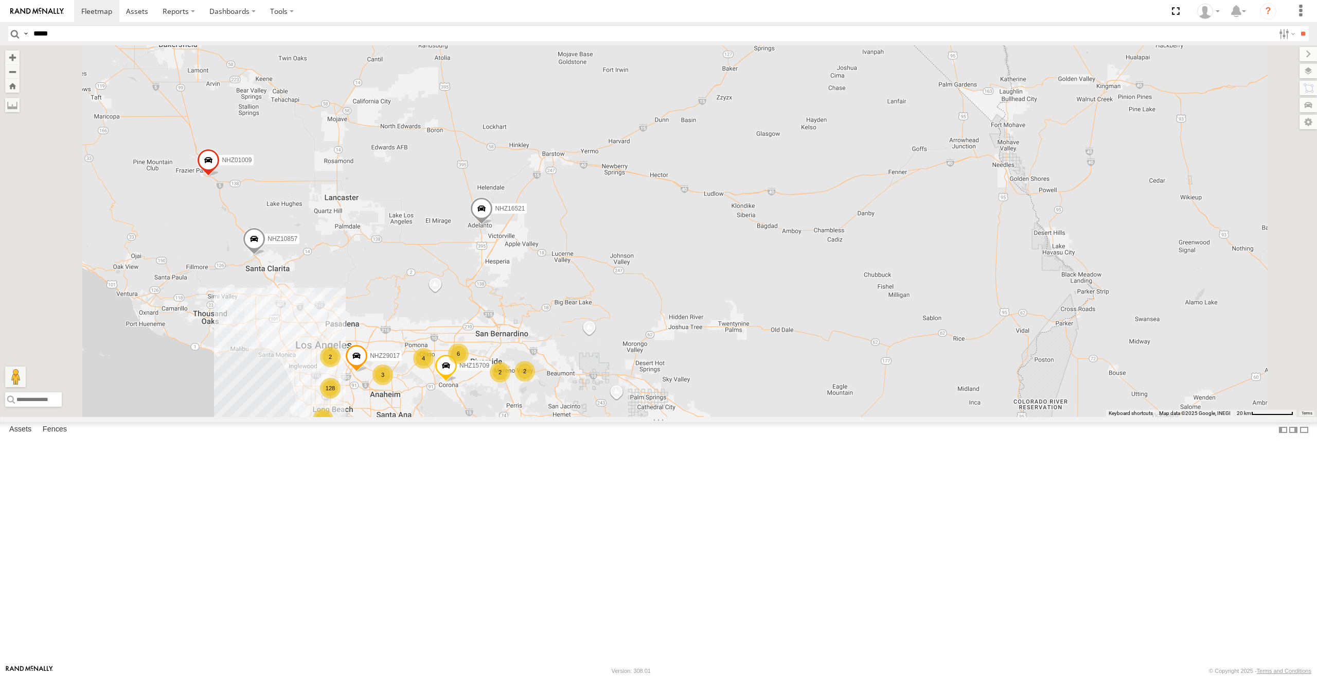
drag, startPoint x: 490, startPoint y: 318, endPoint x: 516, endPoint y: 313, distance: 26.7
click at [516, 313] on div "NHZ10850 NHZ01009 NHZ16521 NHZ27943 NHZ10857 MCCZ242164 128 3 4 6 NHZ15709 5 2 …" at bounding box center [658, 231] width 1317 height 372
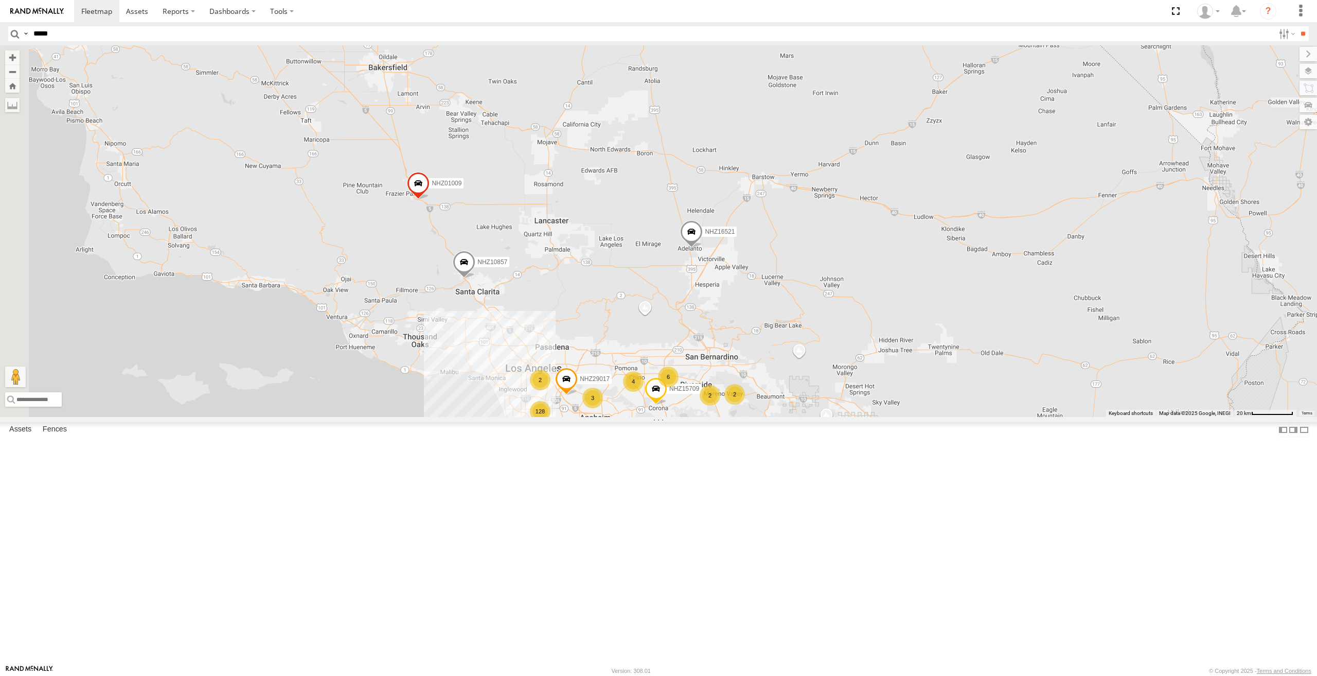
drag, startPoint x: 455, startPoint y: 303, endPoint x: 594, endPoint y: 359, distance: 149.8
click at [589, 357] on div "NHZ10850 NHZ01009 NHZ16521 NHZ27943 NHZ10857 MCCZ242164 128 3 4 6 NHZ15709 5 2 …" at bounding box center [658, 231] width 1317 height 372
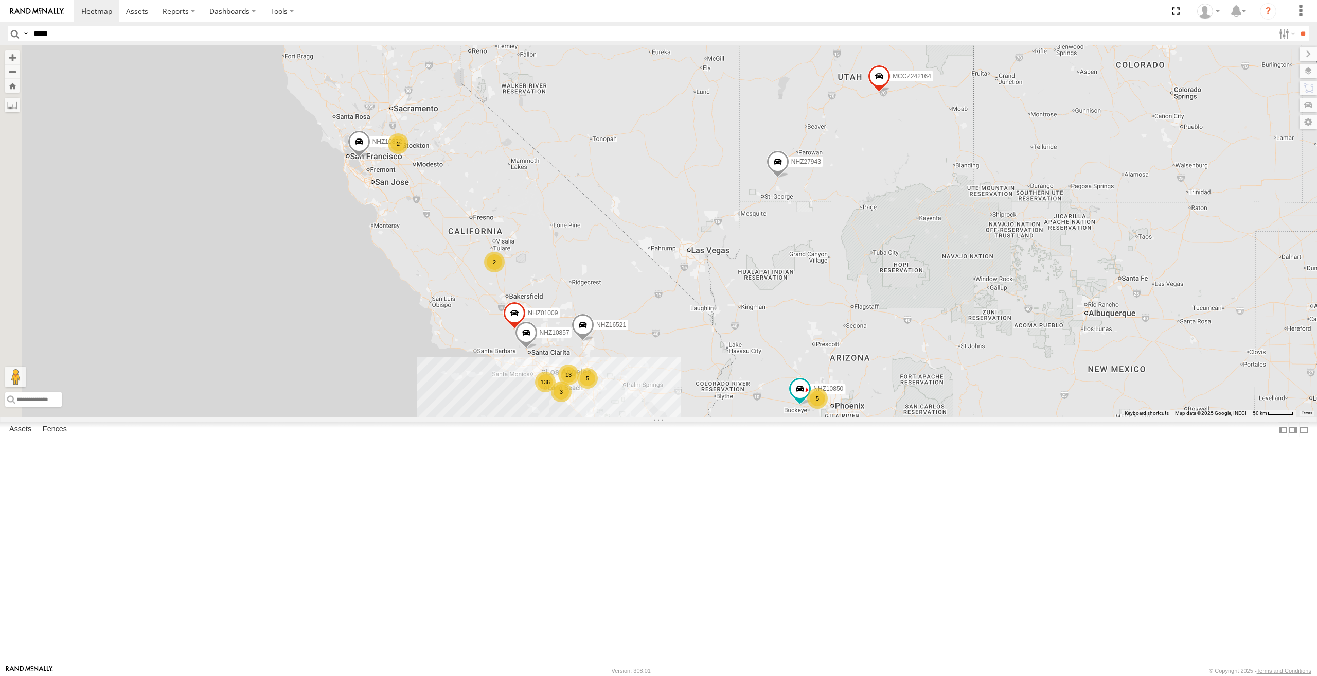
drag, startPoint x: 533, startPoint y: 219, endPoint x: 595, endPoint y: 320, distance: 118.3
click at [595, 320] on div "NHZ10850 NHZ01009 NHZ16521 NHZ27943 NHZ10857 MCCZ242164 136 3 13 2 2 2 5 2 5 NH…" at bounding box center [658, 231] width 1317 height 372
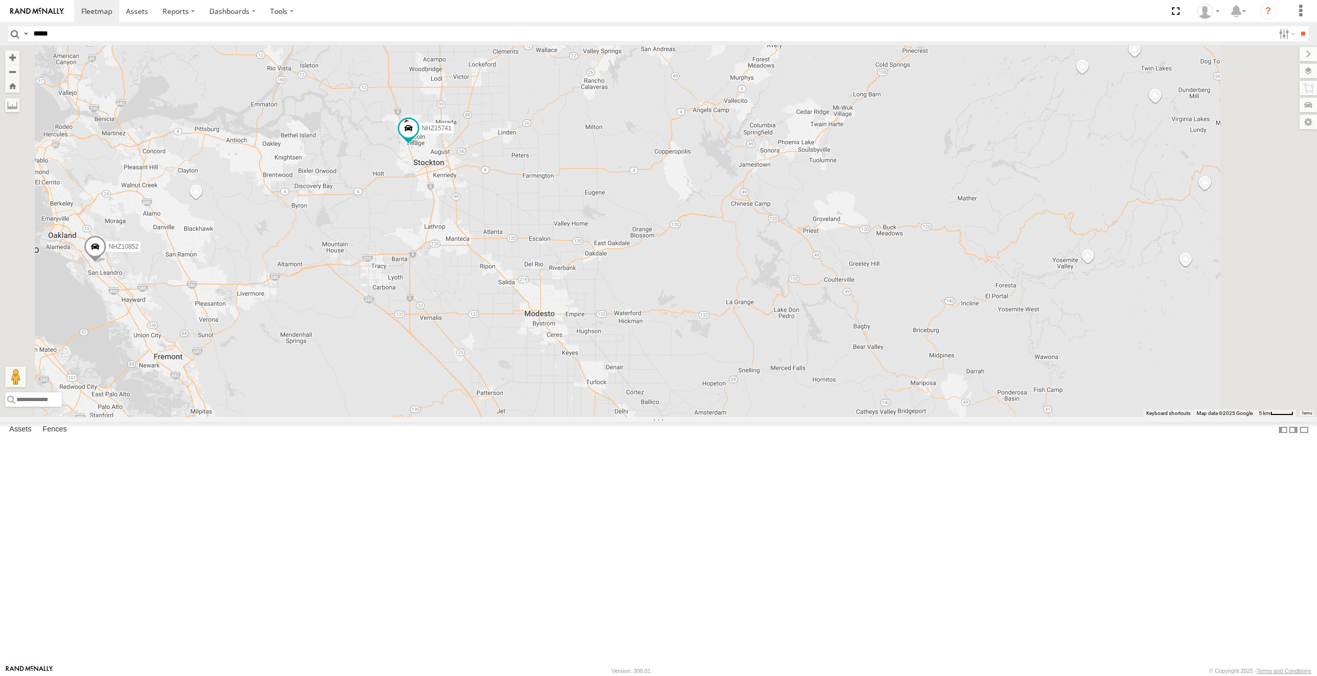
drag, startPoint x: 541, startPoint y: 194, endPoint x: 549, endPoint y: 290, distance: 96.0
click at [549, 290] on div "NHZ10850 NHZ01009 NHZ16521 NHZ27943 NHZ10857 MCCZ242164 NHZ10852 NHZ10845 NHZ15…" at bounding box center [658, 231] width 1317 height 372
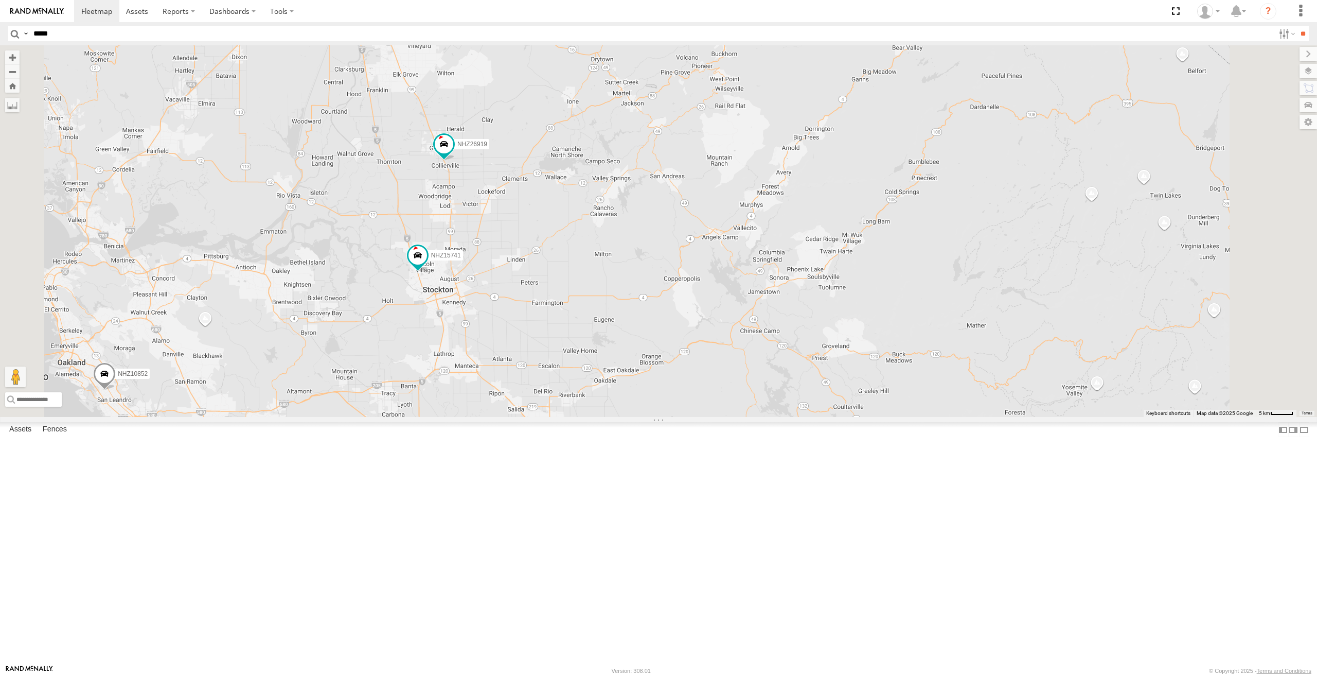
drag, startPoint x: 549, startPoint y: 290, endPoint x: 548, endPoint y: 327, distance: 37.1
click at [548, 327] on div "NHZ10850 NHZ01009 NHZ16521 NHZ27943 NHZ10857 MCCZ242164 NHZ10852 NHZ10845 NHZ15…" at bounding box center [658, 231] width 1317 height 372
